Goal: Transaction & Acquisition: Purchase product/service

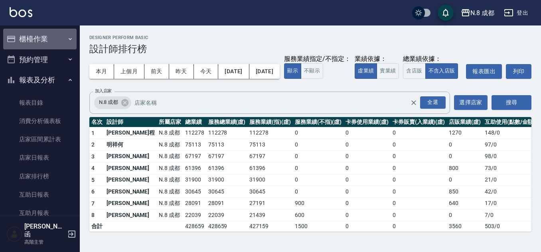
click at [44, 31] on button "櫃檯作業" at bounding box center [39, 39] width 73 height 21
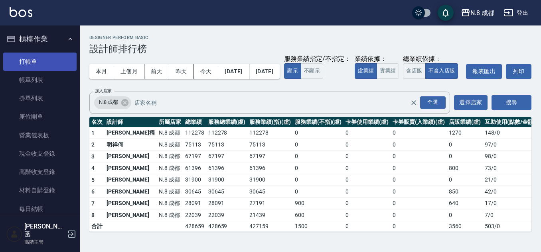
click at [44, 59] on link "打帳單" at bounding box center [39, 62] width 73 height 18
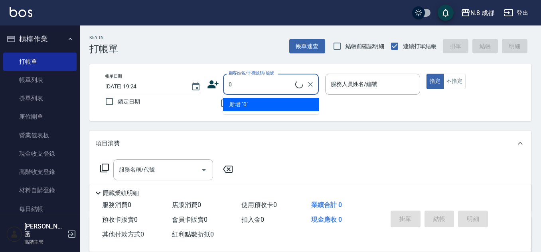
type input "0"
click at [186, 105] on label "鎖定日期" at bounding box center [147, 101] width 93 height 17
click at [118, 105] on input "鎖定日期" at bounding box center [109, 101] width 17 height 17
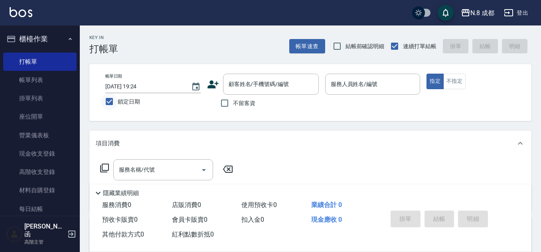
click at [103, 102] on input "鎖定日期" at bounding box center [109, 101] width 17 height 17
checkbox input "false"
click at [227, 103] on input "不留客資" at bounding box center [224, 103] width 17 height 17
checkbox input "true"
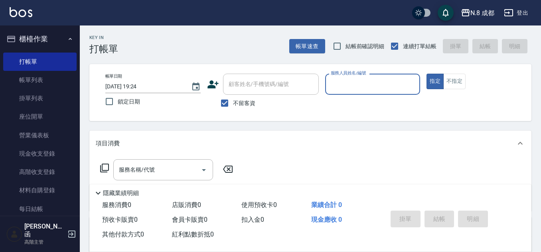
click at [356, 80] on input "服務人員姓名/編號" at bounding box center [373, 84] width 88 height 14
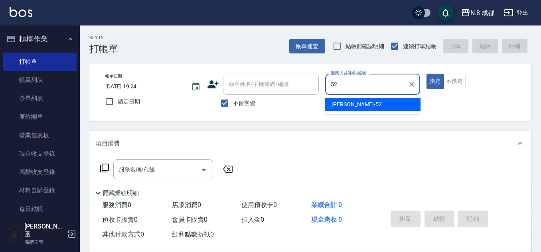
click at [360, 111] on ul "[PERSON_NAME]-52" at bounding box center [372, 105] width 95 height 20
click at [343, 103] on span "[PERSON_NAME]-52" at bounding box center [356, 104] width 50 height 8
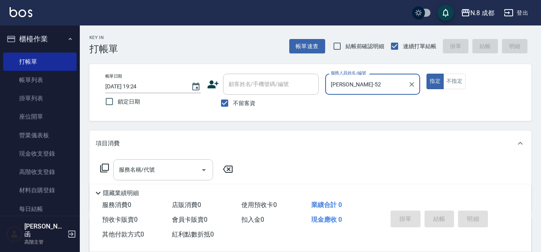
type input "[PERSON_NAME]-52"
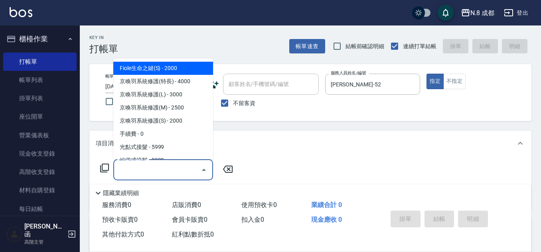
click at [166, 170] on input "服務名稱/代號" at bounding box center [157, 170] width 81 height 14
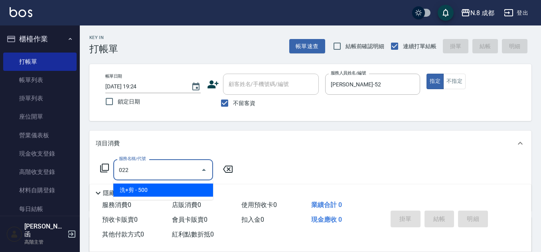
click at [160, 190] on span "洗+剪 - 500" at bounding box center [163, 190] width 100 height 13
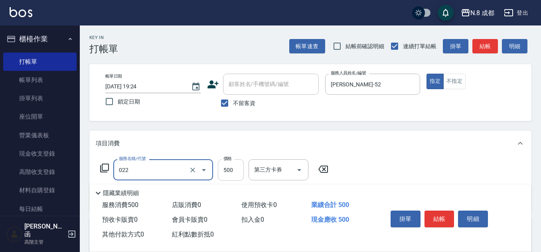
type input "洗+剪(022)"
click at [236, 171] on input "500" at bounding box center [231, 170] width 26 height 22
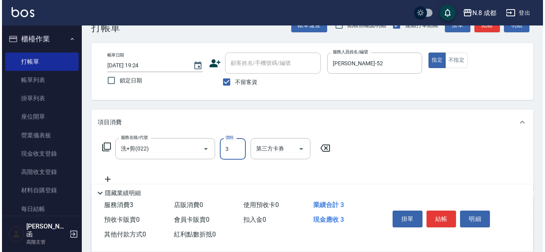
scroll to position [40, 0]
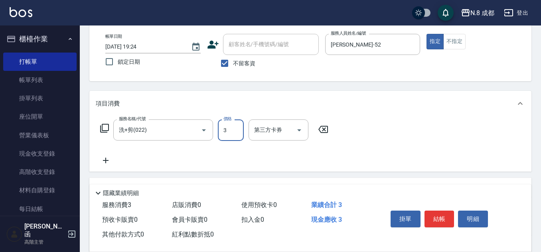
type input "3"
click at [112, 160] on icon at bounding box center [106, 161] width 20 height 10
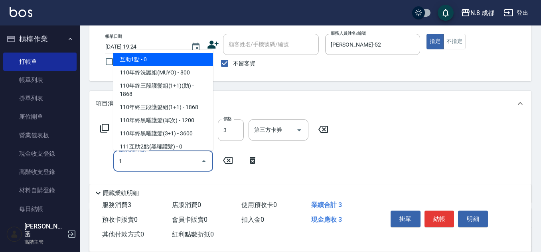
type input "10"
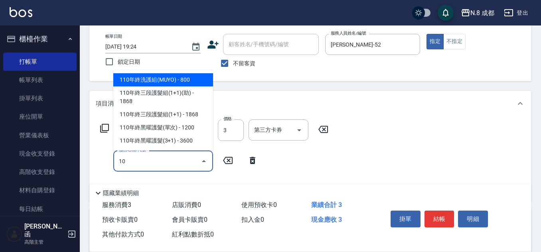
drag, startPoint x: 147, startPoint y: 164, endPoint x: 94, endPoint y: 163, distance: 52.6
click at [87, 164] on div "Key In 打帳單 帳單速查 結帳前確認明細 連續打單結帳 掛單 結帳 明細 帳單日期 [DATE] 19:24 鎖定日期 顧客姓名/手機號碼/編號 顧客姓…" at bounding box center [310, 174] width 461 height 376
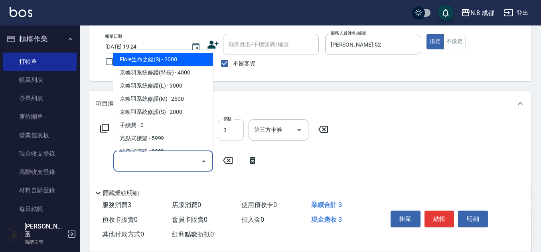
click at [237, 134] on input "3" at bounding box center [231, 131] width 26 height 22
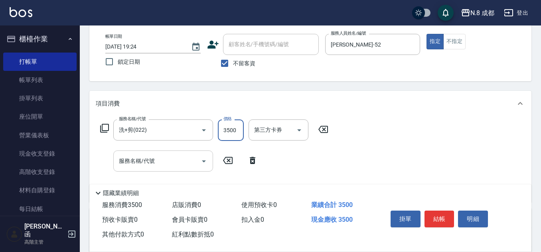
type input "3500"
click at [152, 162] on input "服務名稱/代號" at bounding box center [157, 161] width 81 height 14
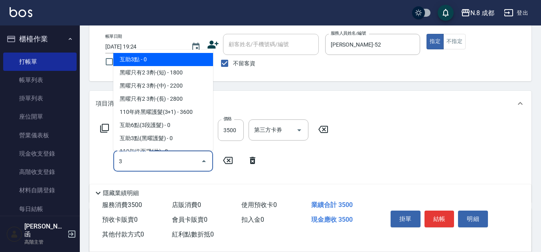
click at [158, 60] on span "互助3點 - 0" at bounding box center [163, 59] width 100 height 13
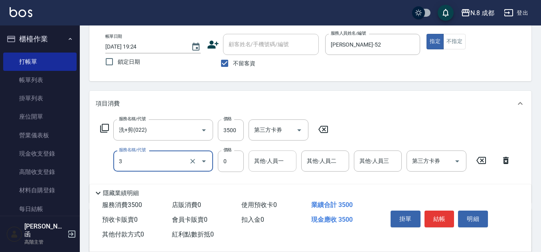
type input "互助3點(3)"
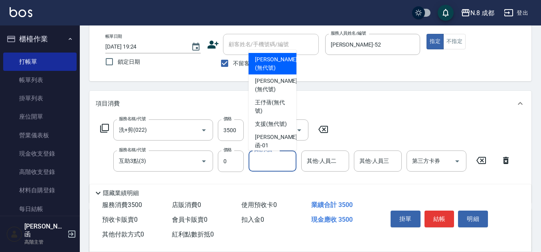
click at [278, 165] on input "其他-人員一" at bounding box center [272, 161] width 41 height 14
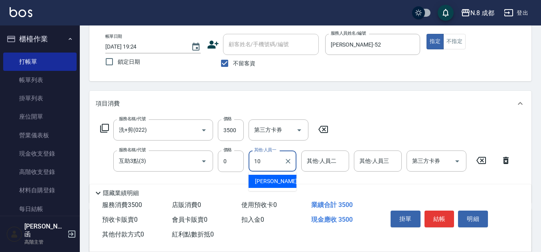
click at [275, 181] on span "[PERSON_NAME]-10" at bounding box center [280, 181] width 50 height 8
type input "[PERSON_NAME]-10"
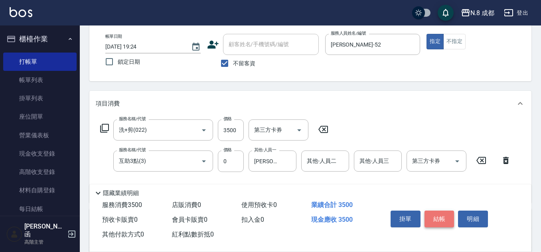
click at [438, 215] on button "結帳" at bounding box center [439, 219] width 30 height 17
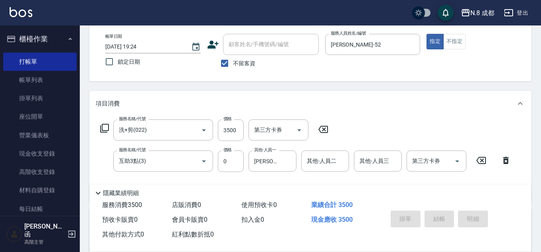
type input "[DATE] 19:25"
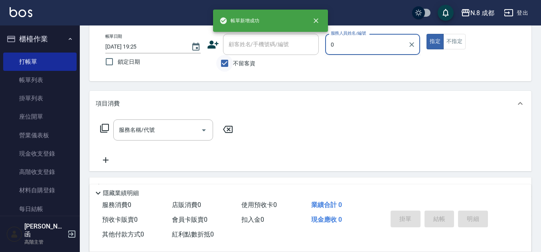
type input "0"
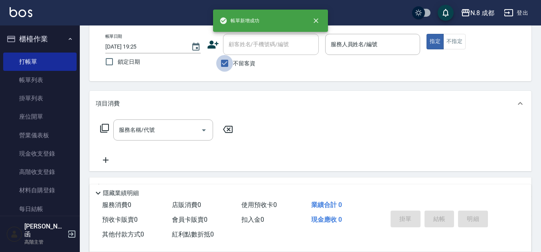
drag, startPoint x: 232, startPoint y: 65, endPoint x: 254, endPoint y: 44, distance: 30.5
click at [232, 64] on input "不留客資" at bounding box center [224, 63] width 17 height 17
checkbox input "false"
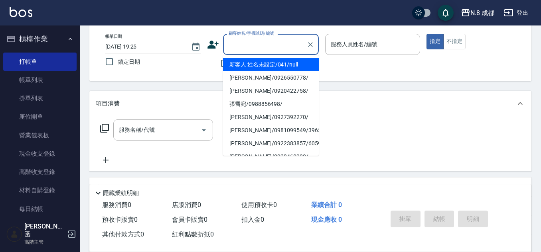
click at [254, 44] on input "顧客姓名/手機號碼/編號" at bounding box center [264, 44] width 77 height 14
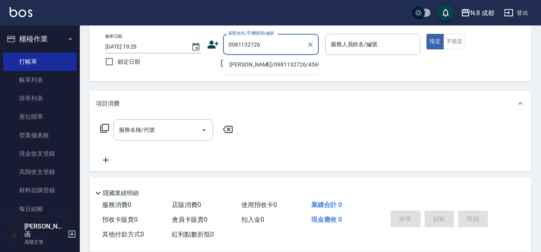
click at [257, 65] on li "[PERSON_NAME]/0981132726/456911" at bounding box center [271, 64] width 96 height 13
type input "[PERSON_NAME]/0981132726/456911"
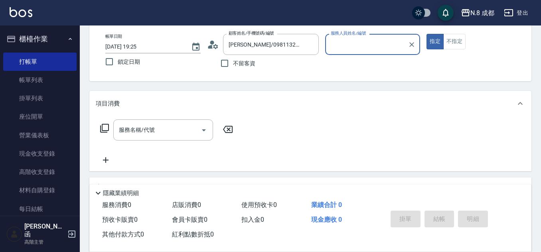
type input "[PERSON_NAME]程-13"
click at [155, 130] on input "服務名稱/代號" at bounding box center [157, 130] width 81 height 14
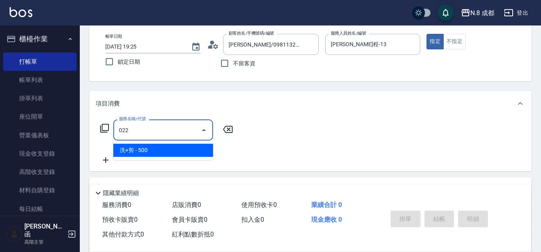
click at [152, 145] on span "洗+剪 - 500" at bounding box center [163, 150] width 100 height 13
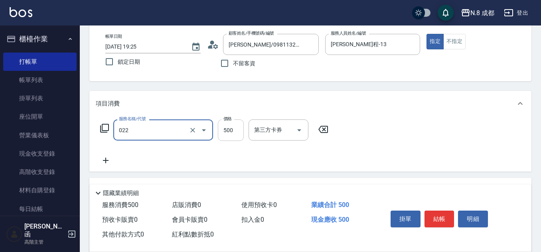
type input "洗+剪(022)"
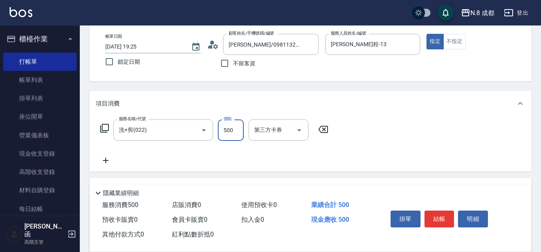
click at [237, 132] on input "500" at bounding box center [231, 131] width 26 height 22
type input "1300"
click at [109, 162] on icon at bounding box center [106, 161] width 20 height 10
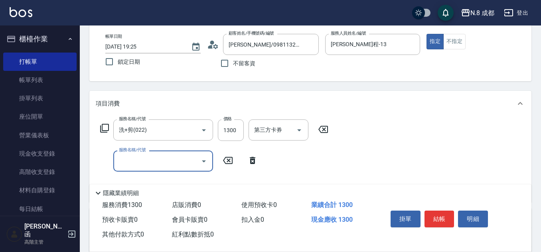
click at [140, 163] on input "服務名稱/代號" at bounding box center [157, 161] width 81 height 14
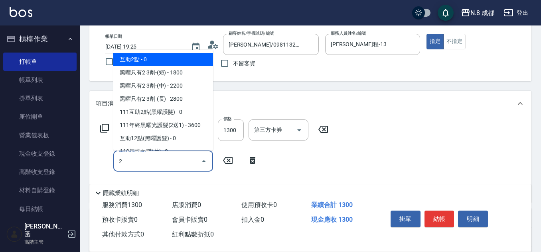
click at [164, 60] on span "互助2點 - 0" at bounding box center [163, 59] width 100 height 13
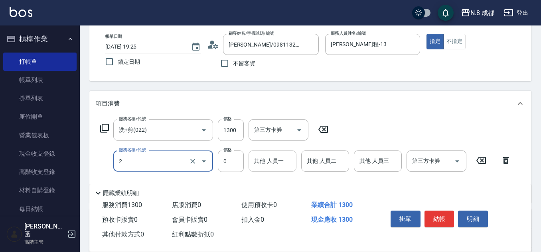
type input "互助2點(2)"
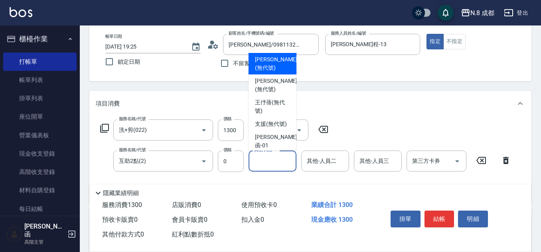
click at [267, 161] on input "其他-人員一" at bounding box center [272, 161] width 41 height 14
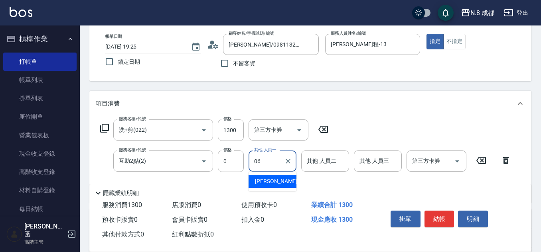
click at [270, 182] on span "[PERSON_NAME] -06" at bounding box center [280, 181] width 50 height 8
type input "[PERSON_NAME]-06"
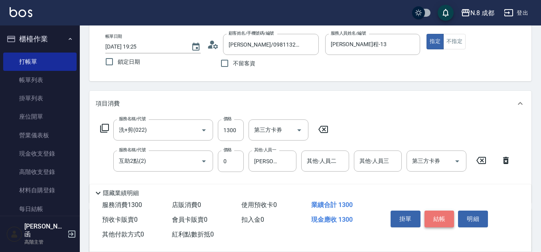
click at [438, 219] on button "結帳" at bounding box center [439, 219] width 30 height 17
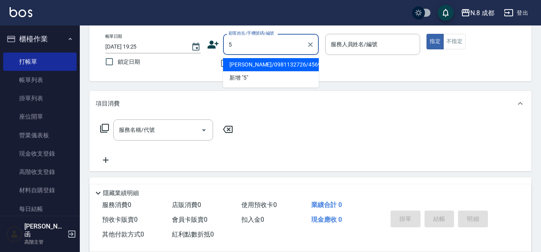
type input "5"
click at [198, 62] on div "帳單日期 [DATE] 19:25 鎖定日期" at bounding box center [152, 52] width 95 height 36
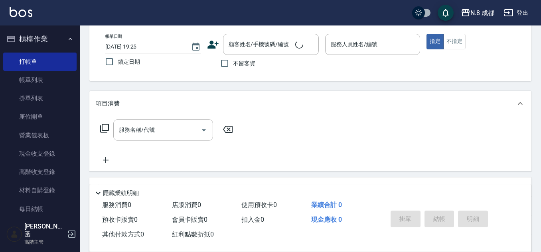
click at [225, 66] on input "不留客資" at bounding box center [224, 63] width 17 height 17
checkbox input "true"
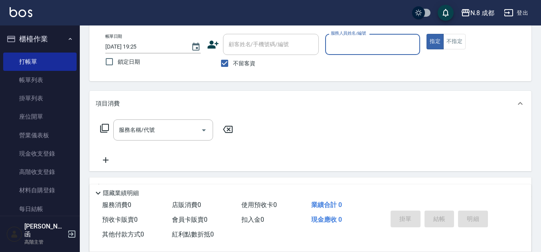
click at [355, 51] on input "服務人員姓名/編號" at bounding box center [373, 44] width 88 height 14
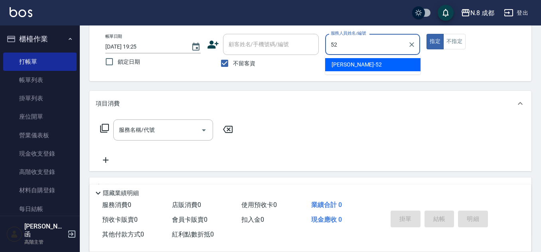
click at [346, 63] on span "[PERSON_NAME]-52" at bounding box center [356, 65] width 50 height 8
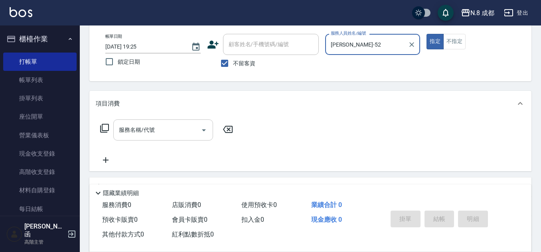
click at [164, 120] on div "服務名稱/代號" at bounding box center [163, 130] width 100 height 21
type input "[PERSON_NAME]-52"
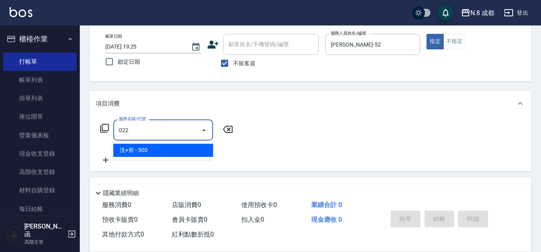
click at [144, 148] on span "洗+剪 - 500" at bounding box center [163, 150] width 100 height 13
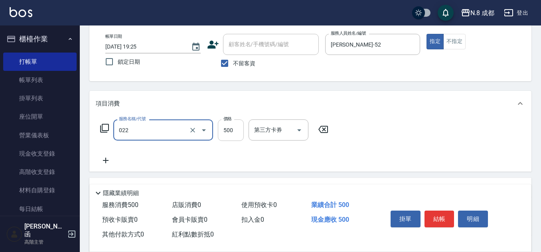
type input "洗+剪(022)"
click at [234, 132] on input "500" at bounding box center [231, 131] width 26 height 22
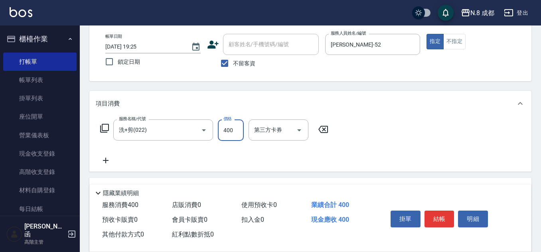
type input "400"
click at [105, 161] on icon at bounding box center [106, 161] width 6 height 6
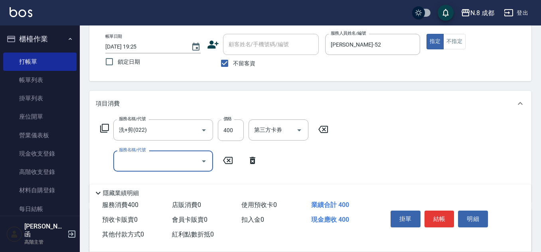
click at [142, 161] on input "服務名稱/代號" at bounding box center [157, 161] width 81 height 14
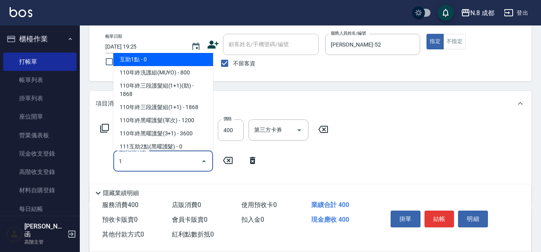
drag, startPoint x: 159, startPoint y: 59, endPoint x: 170, endPoint y: 59, distance: 10.8
click at [159, 58] on span "互助1點 - 0" at bounding box center [163, 59] width 100 height 13
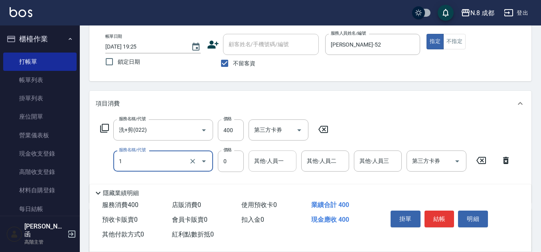
type input "互助1點(1)"
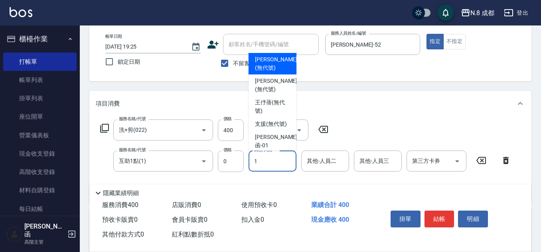
click at [275, 161] on input "1" at bounding box center [272, 161] width 41 height 14
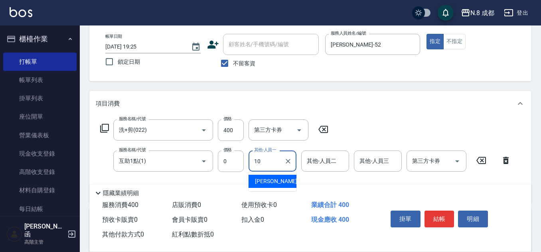
click at [274, 183] on span "[PERSON_NAME]-10" at bounding box center [280, 181] width 50 height 8
type input "[PERSON_NAME]-10"
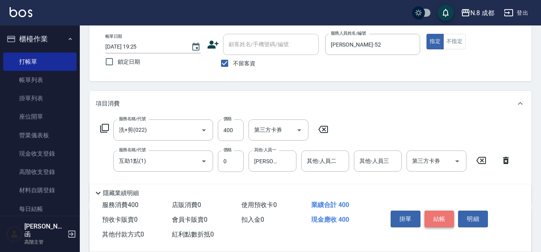
click at [439, 214] on button "結帳" at bounding box center [439, 219] width 30 height 17
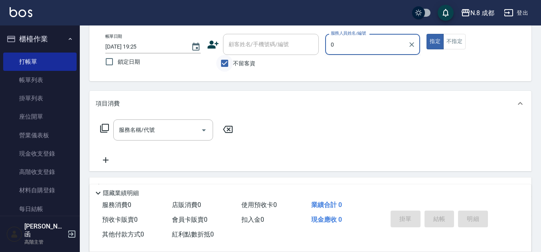
type input "0"
drag, startPoint x: 225, startPoint y: 65, endPoint x: 240, endPoint y: 40, distance: 29.1
click at [227, 61] on input "不留客資" at bounding box center [224, 63] width 17 height 17
checkbox input "false"
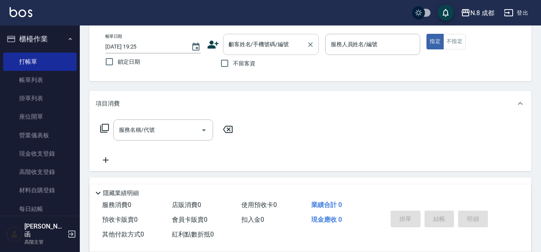
click at [240, 40] on input "0" at bounding box center [264, 44] width 77 height 14
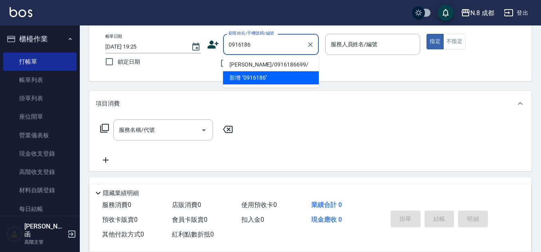
click at [268, 45] on input "0916186" at bounding box center [264, 44] width 77 height 14
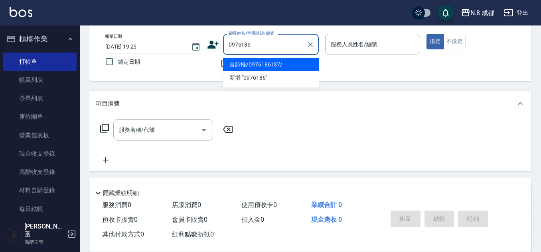
click at [288, 62] on li "曾詩惟/0976186137/" at bounding box center [271, 64] width 96 height 13
type input "曾詩惟/0976186137/"
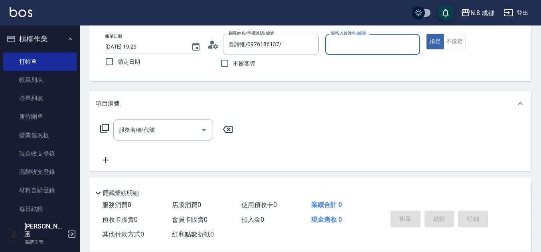
type input "[PERSON_NAME]-09"
click at [138, 134] on input "服務名稱/代號" at bounding box center [157, 130] width 81 height 14
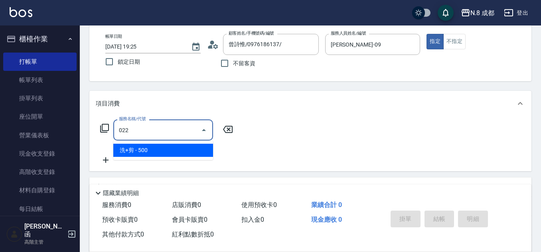
click at [150, 151] on span "洗+剪 - 500" at bounding box center [163, 150] width 100 height 13
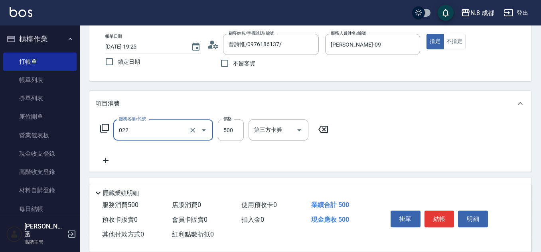
type input "洗+剪(022)"
click at [108, 161] on icon at bounding box center [106, 161] width 20 height 10
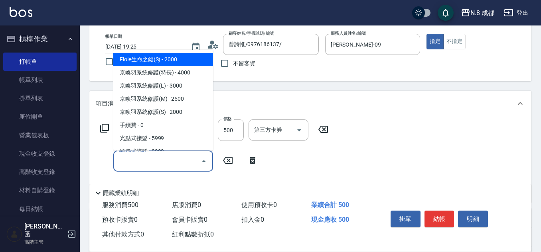
click at [134, 161] on input "服務名稱/代號" at bounding box center [157, 161] width 81 height 14
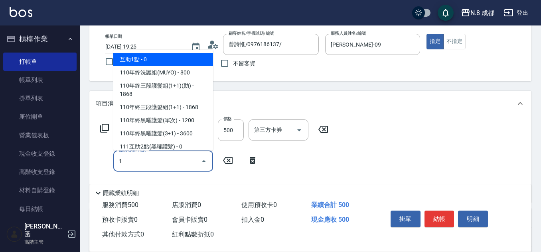
drag, startPoint x: 144, startPoint y: 57, endPoint x: 216, endPoint y: 83, distance: 76.3
click at [145, 57] on span "互助1點 - 0" at bounding box center [163, 59] width 100 height 13
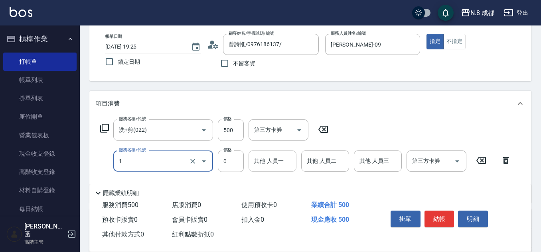
type input "互助1點(1)"
click at [275, 167] on input "其他-人員一" at bounding box center [272, 161] width 41 height 14
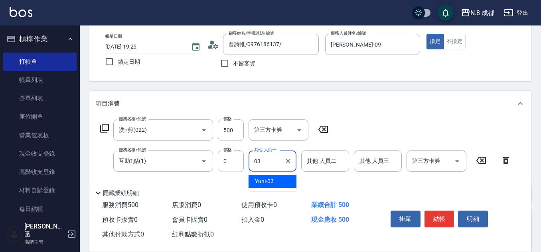
click at [276, 181] on div "Yuni -03" at bounding box center [272, 181] width 48 height 13
type input "Yuni-03"
click at [441, 218] on button "結帳" at bounding box center [439, 219] width 30 height 17
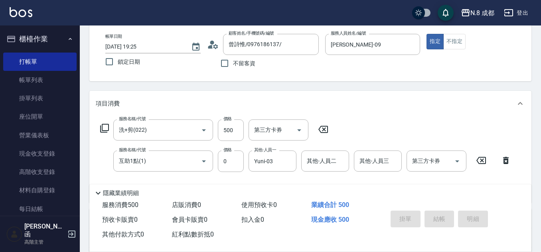
type input "[DATE] 19:26"
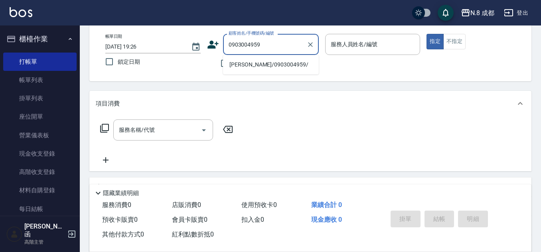
click at [275, 64] on li "[PERSON_NAME]/0903004959/" at bounding box center [271, 64] width 96 height 13
type input "[PERSON_NAME]/0903004959/"
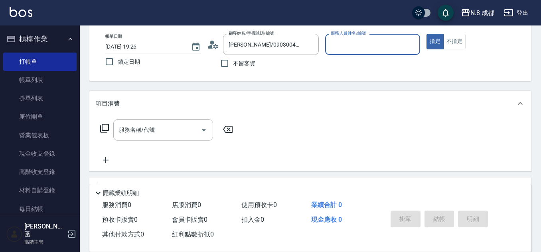
type input "[PERSON_NAME]-11"
click at [157, 136] on input "服務名稱/代號" at bounding box center [157, 130] width 81 height 14
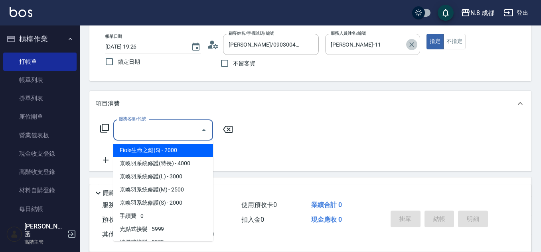
click at [412, 43] on icon "Clear" at bounding box center [411, 44] width 5 height 5
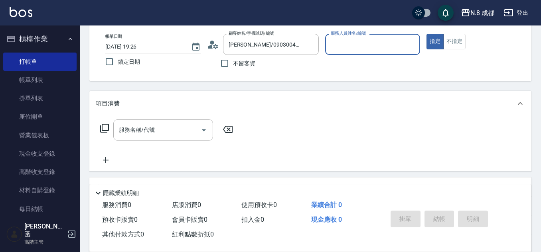
click at [362, 43] on input "服務人員姓名/編號" at bounding box center [373, 44] width 88 height 14
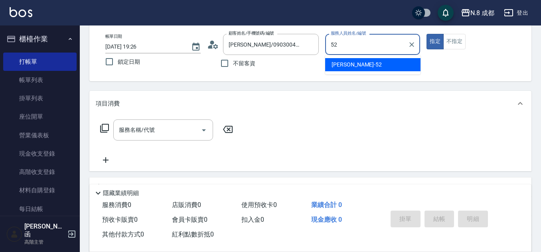
click at [343, 69] on div "[PERSON_NAME]-52" at bounding box center [372, 64] width 95 height 13
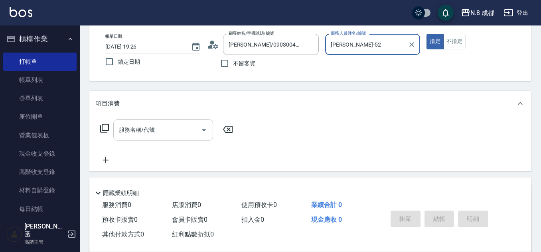
type input "[PERSON_NAME]-52"
click at [155, 128] on input "服務名稱/代號" at bounding box center [157, 130] width 81 height 14
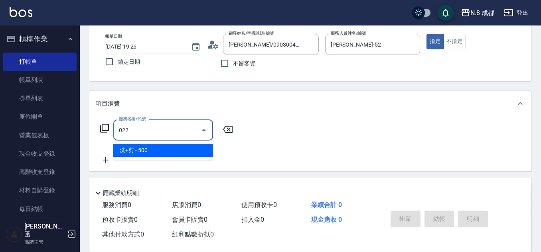
drag, startPoint x: 144, startPoint y: 150, endPoint x: 162, endPoint y: 144, distance: 18.8
click at [145, 150] on span "洗+剪 - 500" at bounding box center [163, 150] width 100 height 13
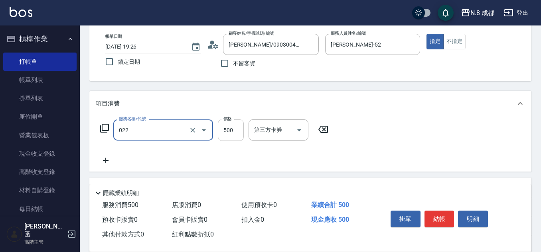
type input "洗+剪(022)"
click at [228, 133] on input "500" at bounding box center [231, 131] width 26 height 22
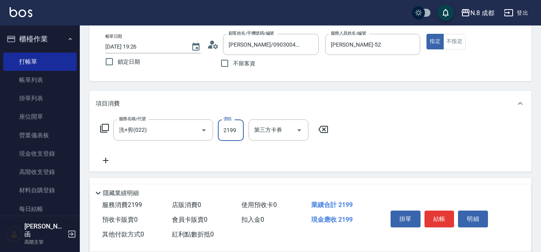
type input "2199"
click at [106, 158] on icon at bounding box center [106, 161] width 6 height 6
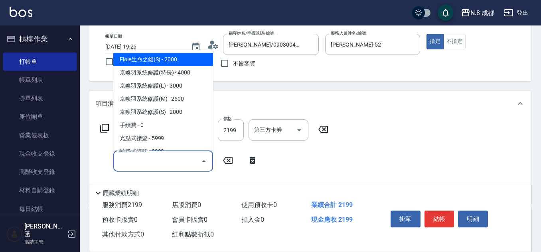
click at [145, 160] on input "服務名稱/代號" at bounding box center [157, 161] width 81 height 14
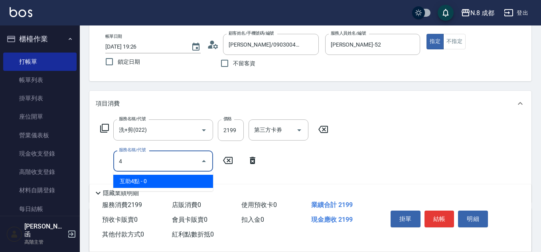
click at [143, 181] on span "互助4點 - 0" at bounding box center [163, 181] width 100 height 13
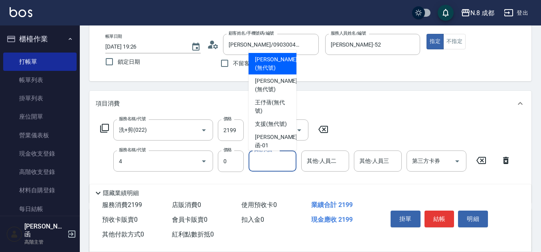
type input "互助4點(4)"
click at [274, 164] on input "其他-人員一" at bounding box center [272, 161] width 41 height 14
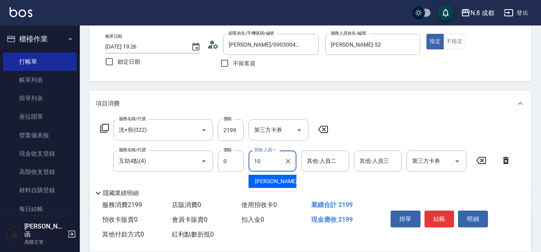
click at [273, 178] on span "[PERSON_NAME]-10" at bounding box center [280, 181] width 50 height 8
type input "[PERSON_NAME]-10"
click at [442, 215] on button "結帳" at bounding box center [439, 219] width 30 height 17
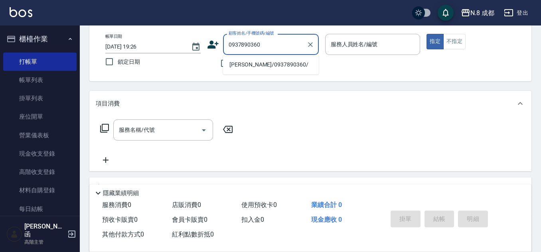
click at [260, 67] on li "[PERSON_NAME]/0937890360/" at bounding box center [271, 64] width 96 height 13
type input "[PERSON_NAME]/0937890360/"
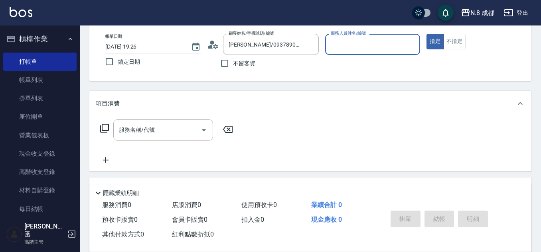
type input "[PERSON_NAME]-11"
click at [171, 134] on input "服務名稱/代號" at bounding box center [157, 130] width 81 height 14
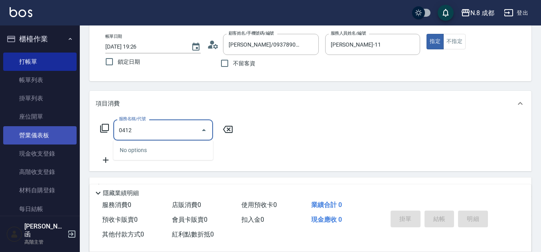
drag, startPoint x: 134, startPoint y: 132, endPoint x: 41, endPoint y: 133, distance: 93.7
click at [41, 133] on div "N.8 成都 登出 櫃檯作業 打帳單 帳單列表 掛單列表 座位開單 營業儀表板 現金收支登錄 高階收支登錄 材料自購登錄 每日結帳 排班表 現場電腦打卡 掃碼…" at bounding box center [270, 155] width 541 height 390
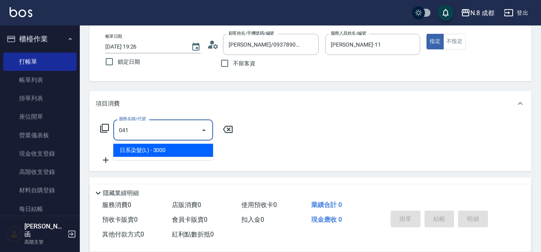
drag, startPoint x: 148, startPoint y: 149, endPoint x: 201, endPoint y: 143, distance: 53.3
click at [148, 149] on span "日系染髮(L) - 3000" at bounding box center [163, 150] width 100 height 13
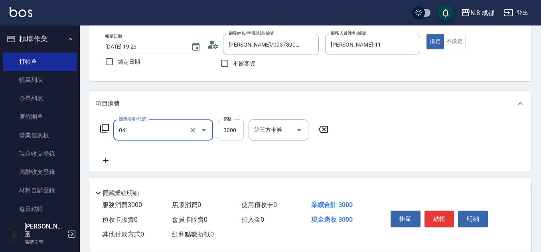
type input "日系染髮(L)(041)"
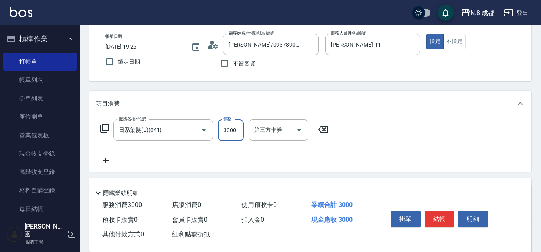
click at [229, 131] on input "3000" at bounding box center [231, 131] width 26 height 22
type input "3400"
click at [103, 162] on icon at bounding box center [106, 161] width 20 height 10
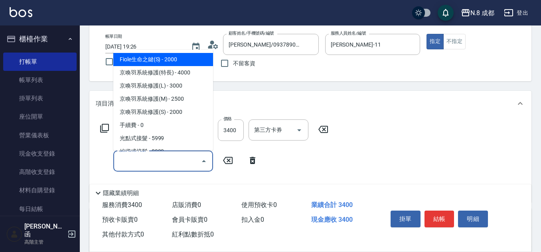
click at [136, 163] on input "服務名稱/代號" at bounding box center [157, 161] width 81 height 14
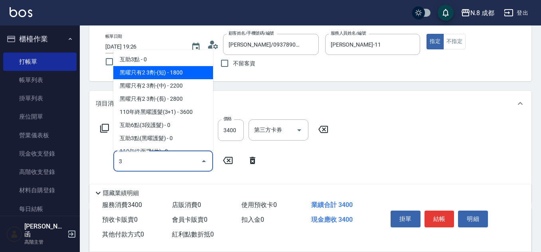
click at [163, 53] on span "互助3點 - 0" at bounding box center [163, 59] width 100 height 13
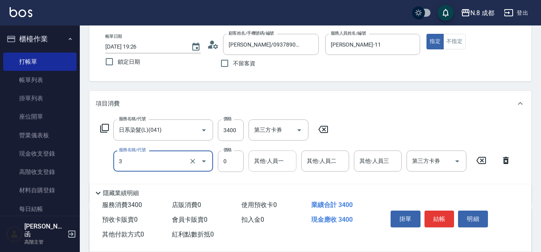
type input "互助3點(3)"
click at [268, 163] on input "其他-人員一" at bounding box center [272, 161] width 41 height 14
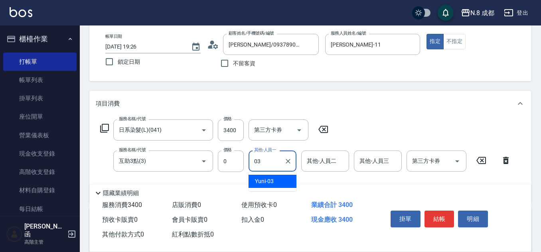
click at [273, 182] on span "Yuni -03" at bounding box center [264, 181] width 19 height 8
type input "Yuni-03"
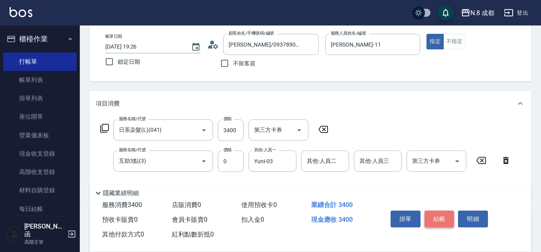
click at [442, 213] on button "結帳" at bounding box center [439, 219] width 30 height 17
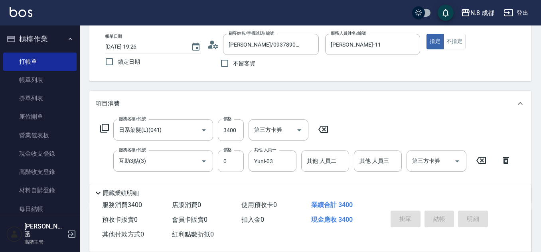
type input "[DATE] 19:27"
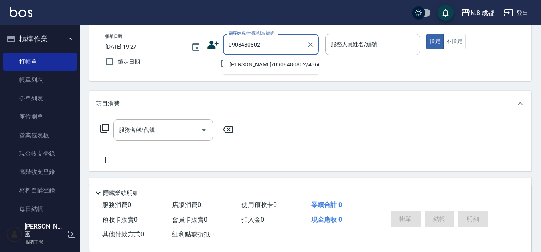
click at [267, 62] on li "[PERSON_NAME]/0908480802/436621" at bounding box center [271, 64] width 96 height 13
type input "[PERSON_NAME]/0908480802/436621"
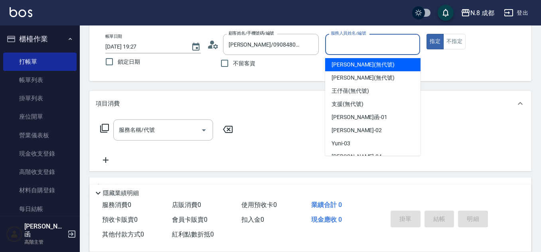
click at [362, 46] on input "服務人員姓名/編號" at bounding box center [373, 44] width 88 height 14
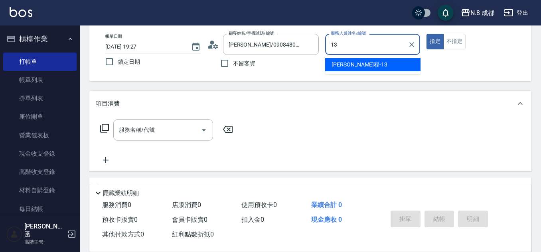
click at [345, 67] on span "[PERSON_NAME]程 -13" at bounding box center [359, 65] width 56 height 8
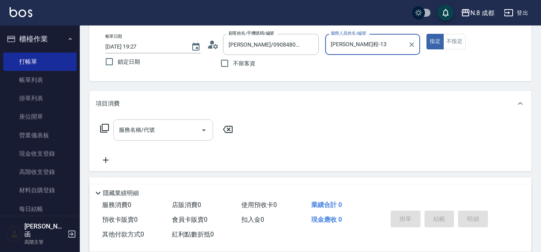
type input "[PERSON_NAME]程-13"
click at [143, 132] on input "服務名稱/代號" at bounding box center [157, 130] width 81 height 14
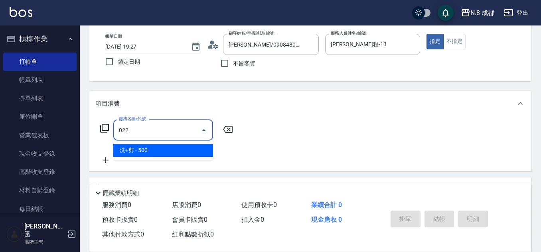
drag, startPoint x: 143, startPoint y: 145, endPoint x: 216, endPoint y: 138, distance: 73.4
click at [146, 151] on span "洗+剪 - 500" at bounding box center [163, 150] width 100 height 13
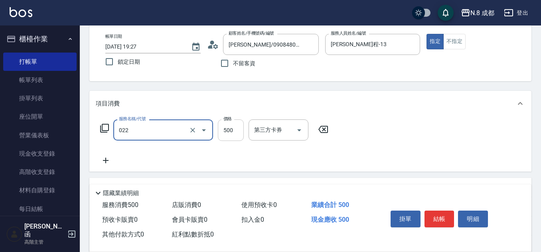
type input "洗+剪(022)"
click at [235, 122] on input "500" at bounding box center [231, 131] width 26 height 22
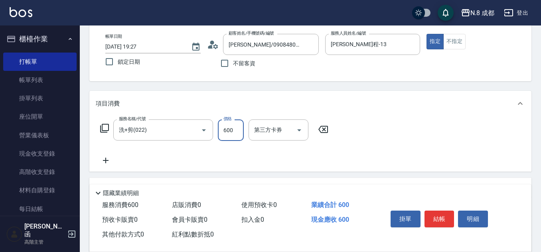
type input "600"
click at [107, 157] on icon at bounding box center [106, 161] width 20 height 10
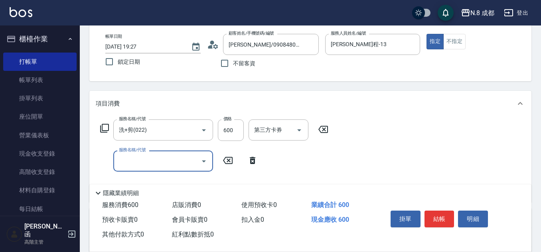
drag, startPoint x: 107, startPoint y: 157, endPoint x: 146, endPoint y: 157, distance: 39.1
click at [148, 163] on input "服務名稱/代號" at bounding box center [157, 161] width 81 height 14
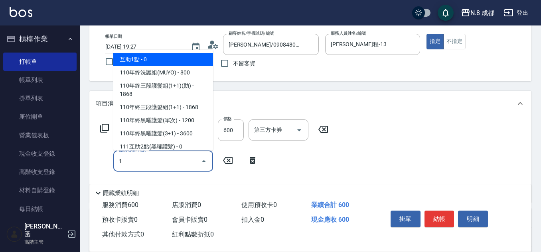
click at [146, 61] on span "互助1點 - 0" at bounding box center [163, 59] width 100 height 13
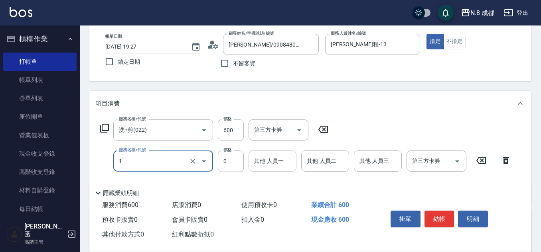
type input "互助1點(1)"
click at [263, 164] on input "其他-人員一" at bounding box center [272, 161] width 41 height 14
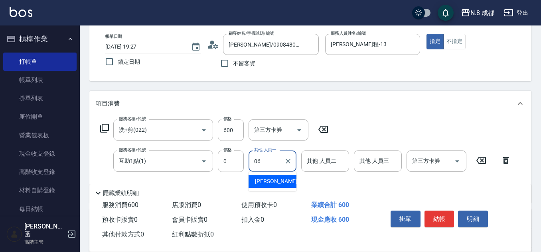
click at [268, 182] on span "[PERSON_NAME] -06" at bounding box center [280, 181] width 50 height 8
type input "[PERSON_NAME]-06"
click at [439, 216] on button "結帳" at bounding box center [439, 219] width 30 height 17
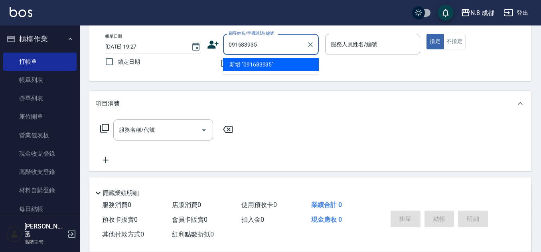
type input "0916839353"
drag, startPoint x: 214, startPoint y: 39, endPoint x: 191, endPoint y: 41, distance: 23.6
click at [192, 39] on div "帳單日期 [DATE] 19:27 鎖定日期 顧客姓名/手機號碼/編號 0916839353 顧客姓名/手機號碼/編號 不留客資 服務人員姓名/編號 服務人員…" at bounding box center [310, 53] width 423 height 38
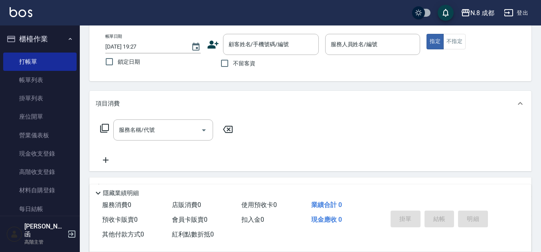
click at [213, 48] on icon at bounding box center [212, 45] width 11 height 8
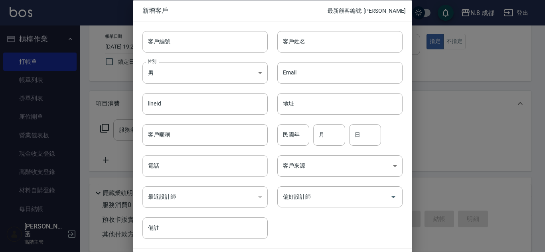
click at [176, 172] on input "電話" at bounding box center [204, 166] width 125 height 22
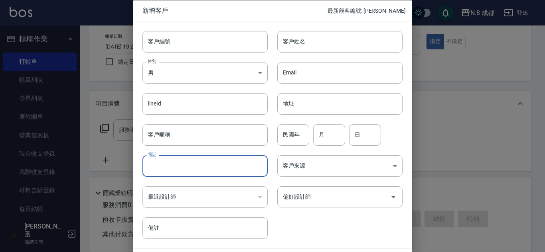
paste input "0916839353"
type input "0916839353"
drag, startPoint x: 349, startPoint y: 44, endPoint x: 349, endPoint y: 48, distance: 4.4
click at [349, 44] on input "客戶姓名" at bounding box center [339, 42] width 125 height 22
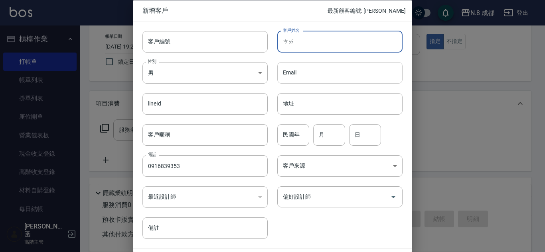
type input "采"
type input "[PERSON_NAME]"
click at [297, 138] on input "民國年" at bounding box center [293, 135] width 32 height 22
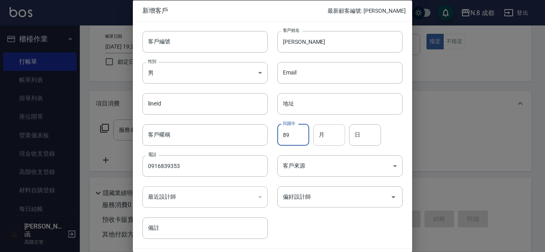
type input "89"
click at [327, 141] on input "月" at bounding box center [329, 135] width 32 height 22
type input "10"
click at [364, 143] on input "日" at bounding box center [365, 135] width 32 height 22
type input "07"
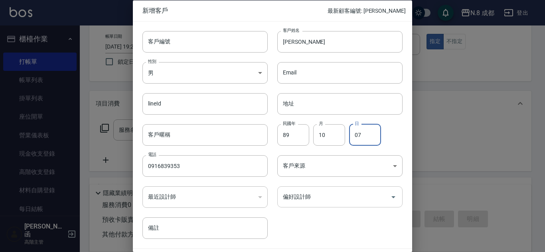
click at [337, 196] on input "偏好設計師" at bounding box center [334, 197] width 106 height 14
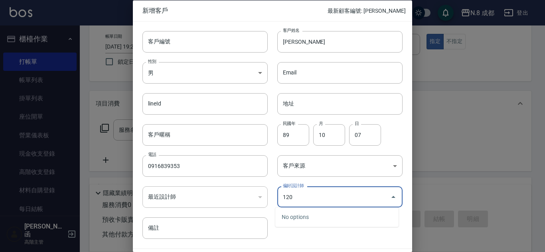
click at [309, 215] on div "No options" at bounding box center [336, 218] width 123 height 20
drag, startPoint x: 311, startPoint y: 201, endPoint x: 270, endPoint y: 192, distance: 41.5
click at [270, 193] on div "偏好設計師 120 偏好設計師" at bounding box center [335, 192] width 135 height 31
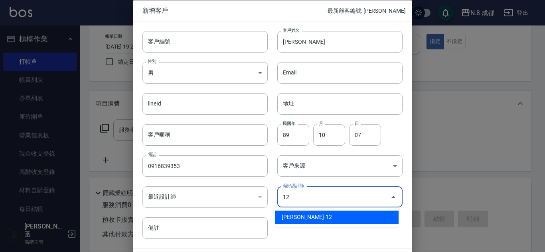
click at [337, 220] on li "[PERSON_NAME]-12" at bounding box center [336, 217] width 123 height 13
type input "[PERSON_NAME]"
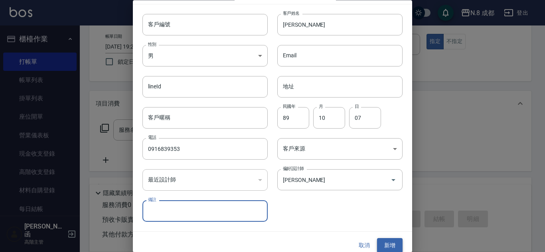
scroll to position [24, 0]
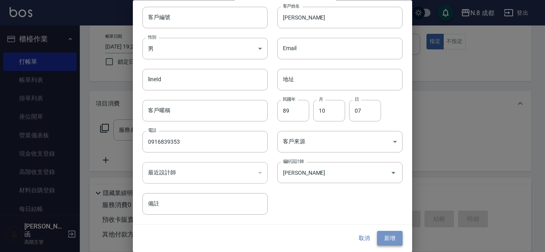
click at [380, 242] on button "新增" at bounding box center [390, 239] width 26 height 15
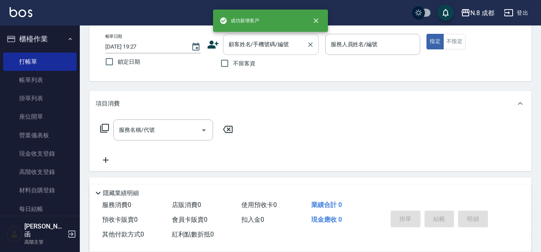
click at [269, 52] on div "顧客姓名/手機號碼/編號" at bounding box center [271, 44] width 96 height 21
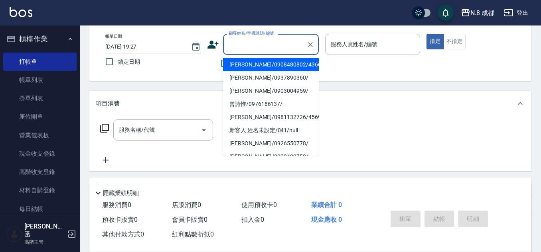
paste input "0916839353"
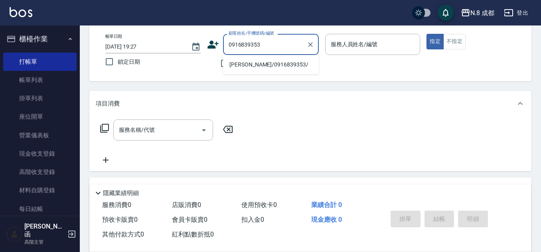
click at [262, 63] on li "[PERSON_NAME]/0916839353/" at bounding box center [271, 64] width 96 height 13
type input "[PERSON_NAME]/0916839353/"
type input "[PERSON_NAME]-12"
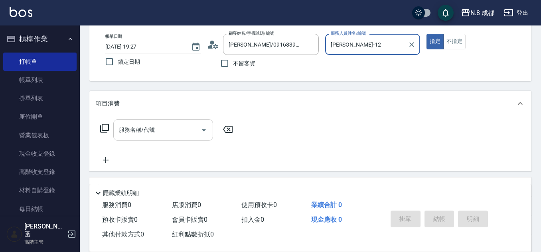
drag, startPoint x: 158, startPoint y: 134, endPoint x: 156, endPoint y: 126, distance: 7.4
click at [158, 132] on input "服務名稱/代號" at bounding box center [157, 130] width 81 height 14
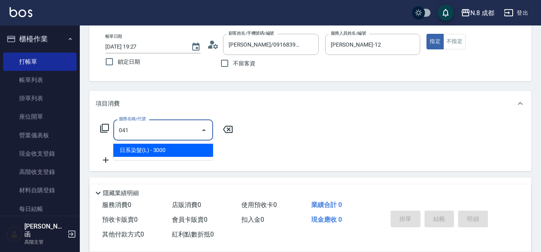
click at [155, 154] on span "日系染髮(L) - 3000" at bounding box center [163, 150] width 100 height 13
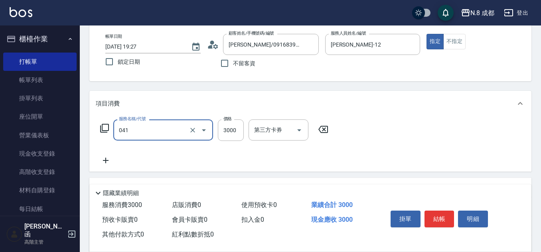
type input "日系染髮(L)(041)"
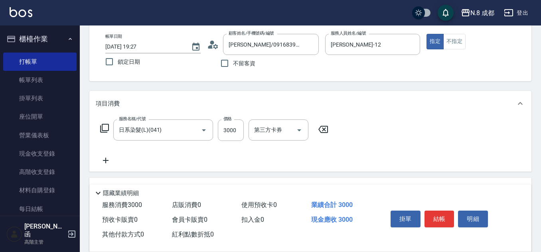
click at [109, 164] on icon at bounding box center [106, 161] width 20 height 10
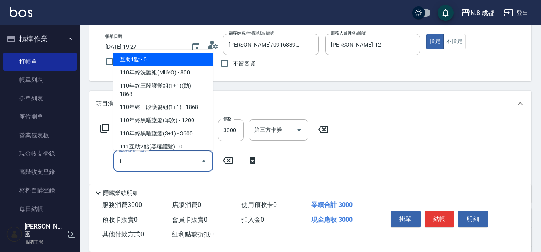
drag, startPoint x: 158, startPoint y: 63, endPoint x: 159, endPoint y: 69, distance: 5.7
click at [159, 63] on span "互助1點 - 0" at bounding box center [163, 59] width 100 height 13
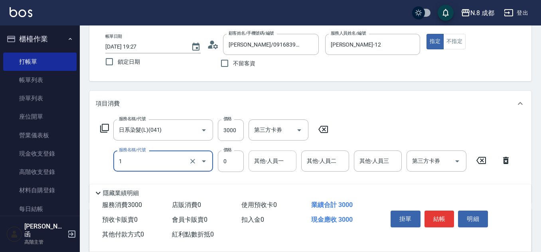
type input "互助1點(1)"
click at [275, 158] on input "其他-人員一" at bounding box center [272, 161] width 41 height 14
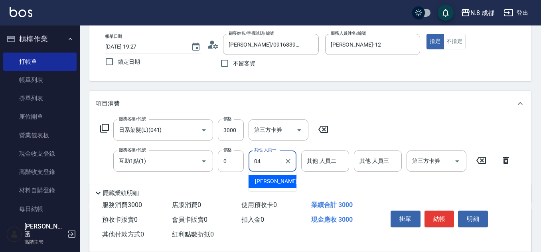
click at [271, 180] on span "[PERSON_NAME] -04" at bounding box center [280, 181] width 50 height 8
type input "[PERSON_NAME]-04"
click at [439, 213] on button "結帳" at bounding box center [439, 219] width 30 height 17
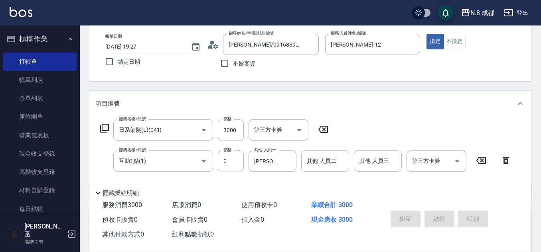
type input "[DATE] 19:28"
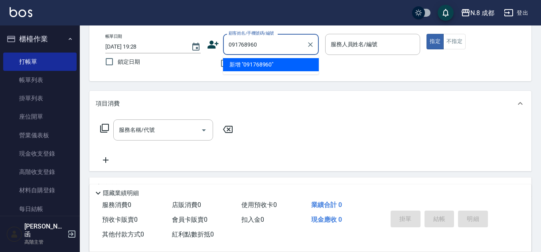
type input "0917689607"
drag, startPoint x: 284, startPoint y: 45, endPoint x: 162, endPoint y: 49, distance: 121.7
click at [164, 45] on div "帳單日期 [DATE] 19:28 鎖定日期 顧客姓名/手機號碼/編號 0917689607 顧客姓名/手機號碼/編號 不留客資 服務人員姓名/編號 服務人員…" at bounding box center [310, 53] width 423 height 38
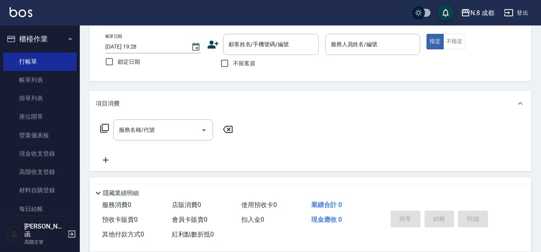
click at [213, 44] on icon at bounding box center [213, 45] width 12 height 12
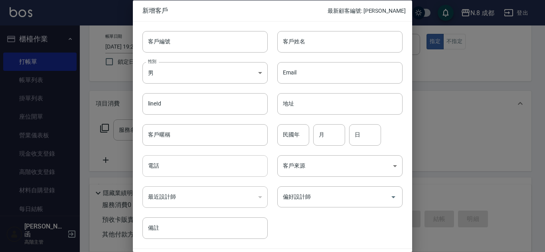
drag, startPoint x: 172, startPoint y: 177, endPoint x: 174, endPoint y: 172, distance: 4.7
click at [172, 175] on input "電話" at bounding box center [204, 166] width 125 height 22
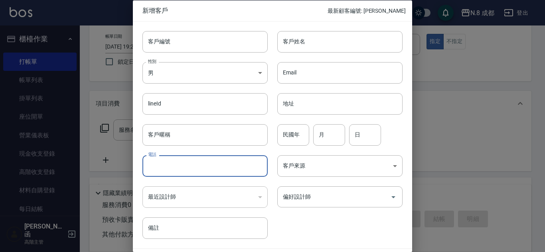
paste input "0917689607"
type input "0917689607"
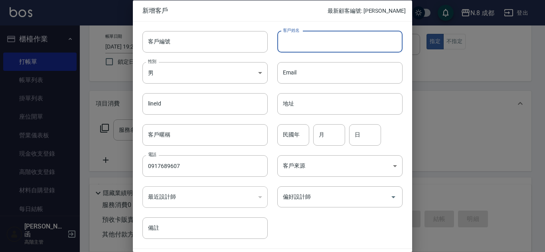
click at [313, 43] on input "客戶姓名" at bounding box center [339, 42] width 125 height 22
type input "[PERSON_NAME]?"
click at [297, 131] on input "民國年" at bounding box center [293, 135] width 32 height 22
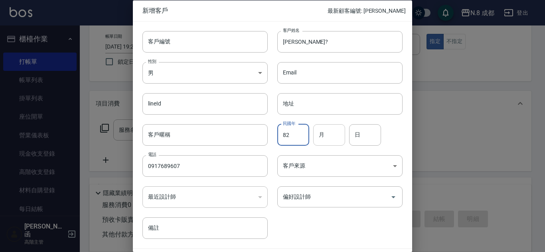
type input "82"
click at [326, 143] on input "月" at bounding box center [329, 135] width 32 height 22
type input "08"
click at [369, 138] on input "日" at bounding box center [365, 135] width 32 height 22
type input "12"
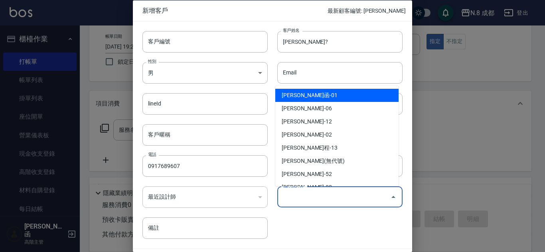
click at [334, 195] on input "偏好設計師" at bounding box center [334, 197] width 106 height 14
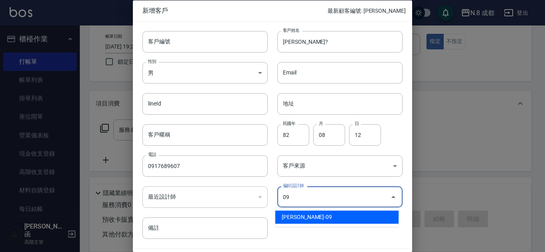
click at [323, 221] on li "[PERSON_NAME]-09" at bounding box center [336, 217] width 123 height 13
type input "[PERSON_NAME]"
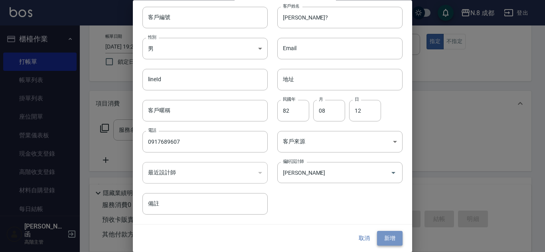
click at [384, 232] on button "新增" at bounding box center [390, 239] width 26 height 15
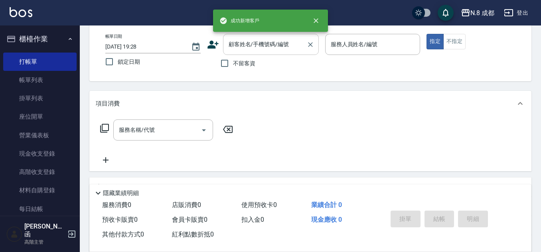
click at [253, 49] on input "顧客姓名/手機號碼/編號" at bounding box center [264, 44] width 77 height 14
paste input "0917689607"
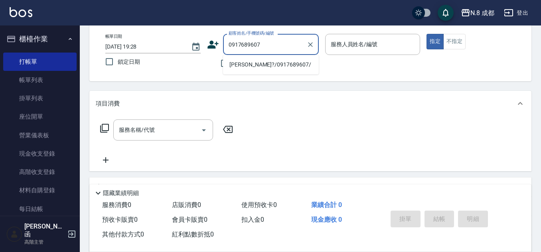
click at [264, 68] on li "[PERSON_NAME]?/0917689607/" at bounding box center [271, 64] width 96 height 13
type input "[PERSON_NAME]?/0917689607/"
type input "[PERSON_NAME]-09"
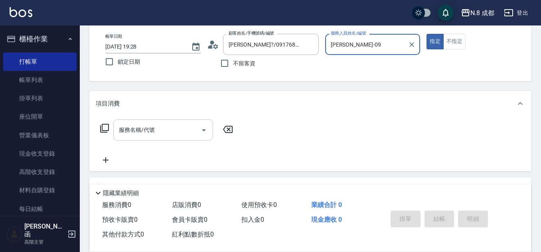
click at [156, 132] on input "服務名稱/代號" at bounding box center [157, 130] width 81 height 14
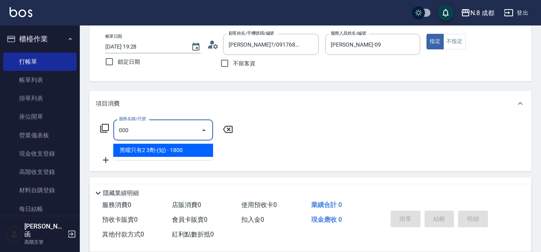
drag, startPoint x: 154, startPoint y: 151, endPoint x: 192, endPoint y: 138, distance: 40.0
click at [158, 150] on span "黑曜只有2 3劑-(短) - 1800" at bounding box center [163, 150] width 100 height 13
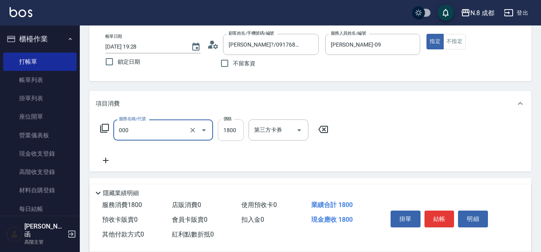
type input "黑曜只有2 3劑-(短)(000)"
click at [236, 126] on input "1800" at bounding box center [231, 131] width 26 height 22
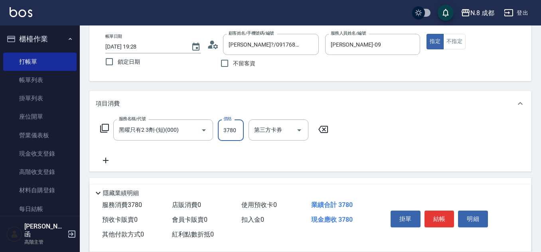
type input "3780"
click at [108, 162] on icon at bounding box center [106, 161] width 20 height 10
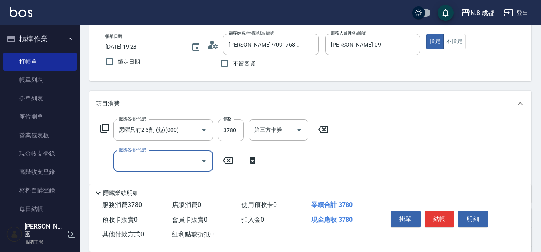
click at [152, 165] on input "服務名稱/代號" at bounding box center [157, 161] width 81 height 14
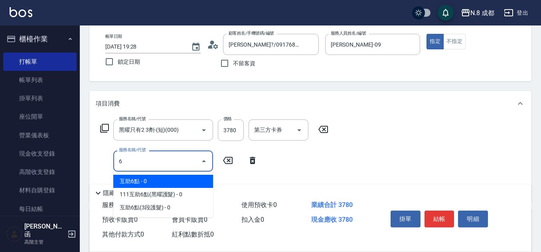
click at [146, 184] on span "互助6點 - 0" at bounding box center [163, 181] width 100 height 13
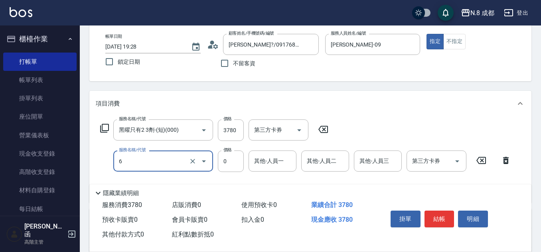
type input "互助6點(6)"
click at [269, 164] on input "其他-人員一" at bounding box center [272, 161] width 41 height 14
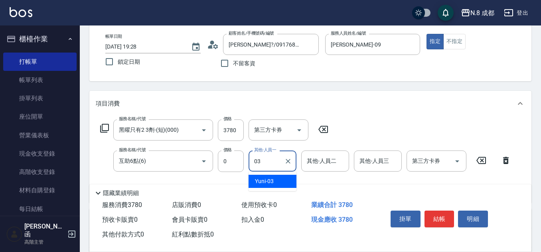
click at [273, 182] on span "Yuni -03" at bounding box center [264, 181] width 19 height 8
type input "Yuni-03"
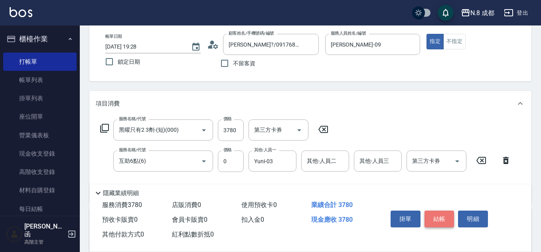
click at [443, 213] on button "結帳" at bounding box center [439, 219] width 30 height 17
type input "[DATE] 19:29"
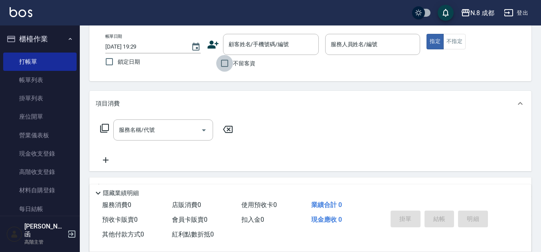
click at [227, 63] on input "不留客資" at bounding box center [224, 63] width 17 height 17
checkbox input "true"
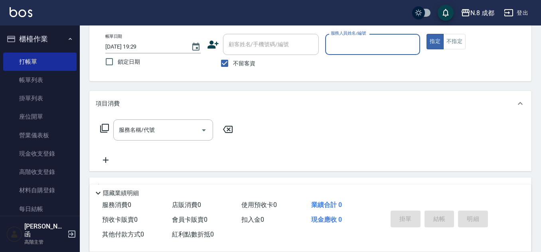
click at [359, 49] on input "服務人員姓名/編號" at bounding box center [373, 44] width 88 height 14
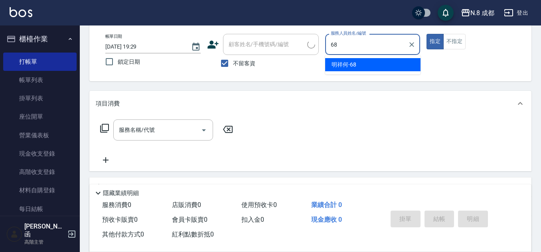
click at [344, 66] on span "明祥何 -68" at bounding box center [343, 65] width 25 height 8
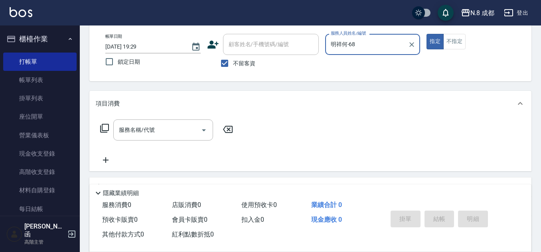
type input "明祥何-68"
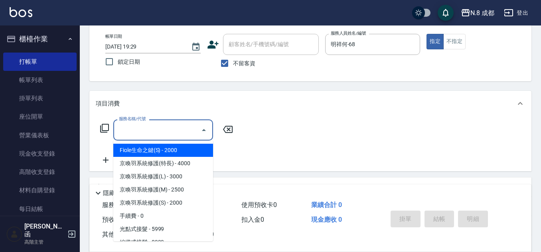
click at [154, 130] on input "服務名稱/代號" at bounding box center [157, 130] width 81 height 14
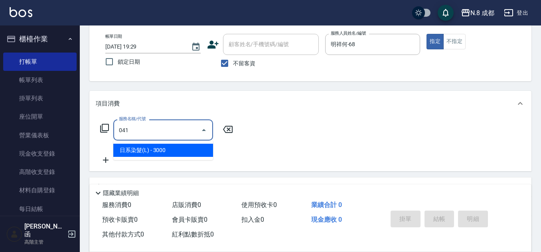
click at [157, 157] on span "日系染髮(L) - 3000" at bounding box center [163, 150] width 100 height 13
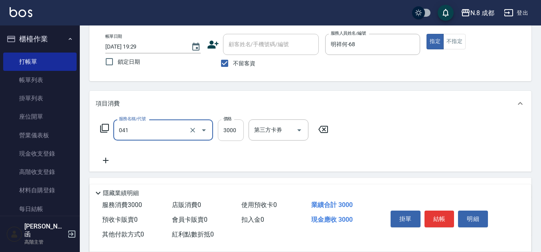
type input "日系染髮(L)(041)"
click at [234, 133] on input "3000" at bounding box center [231, 131] width 26 height 22
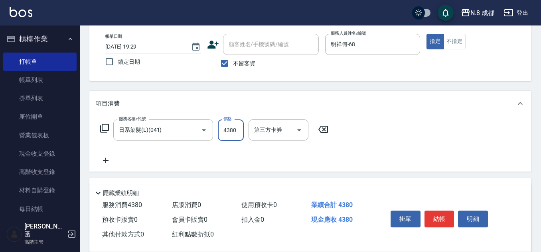
type input "4380"
click at [107, 159] on icon at bounding box center [106, 161] width 20 height 10
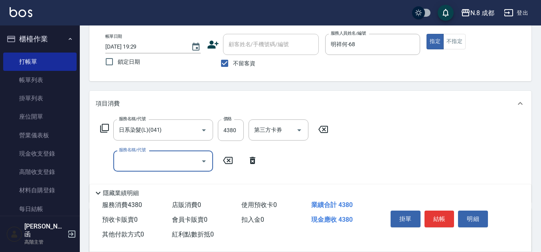
click at [137, 166] on input "服務名稱/代號" at bounding box center [157, 161] width 81 height 14
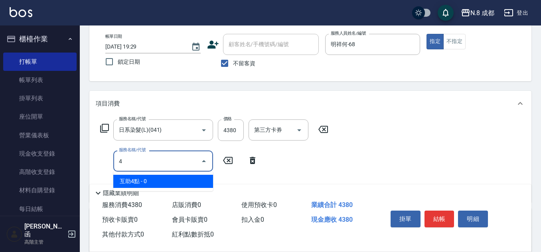
click at [148, 182] on span "互助4點 - 0" at bounding box center [163, 181] width 100 height 13
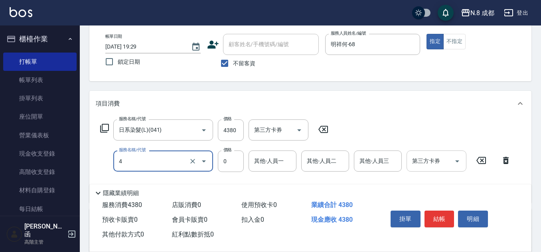
type input "互助4點(4)"
click at [280, 162] on input "其他-人員一" at bounding box center [272, 161] width 41 height 14
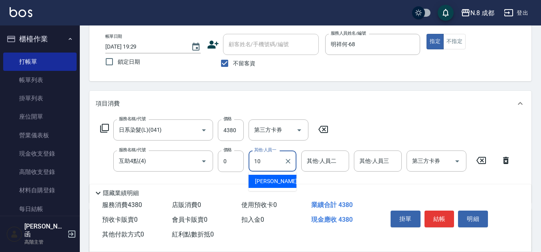
click at [277, 179] on span "[PERSON_NAME]-10" at bounding box center [280, 181] width 50 height 8
type input "[PERSON_NAME]-10"
click at [441, 214] on button "結帳" at bounding box center [439, 219] width 30 height 17
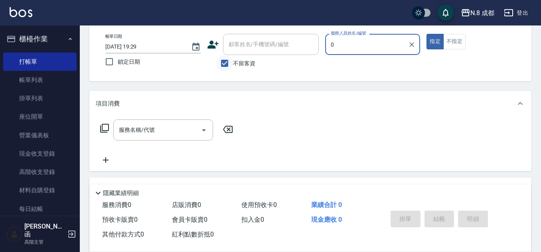
type input "0"
drag, startPoint x: 227, startPoint y: 66, endPoint x: 240, endPoint y: 51, distance: 20.4
click at [227, 66] on input "不留客資" at bounding box center [224, 63] width 17 height 17
checkbox input "false"
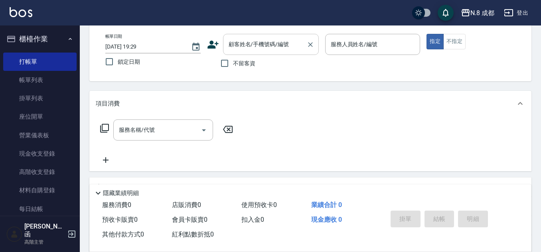
click at [240, 51] on input "顧客姓名/手機號碼/編號" at bounding box center [264, 44] width 77 height 14
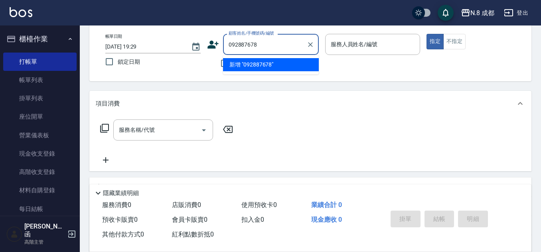
type input "0928876788"
drag, startPoint x: 283, startPoint y: 45, endPoint x: 202, endPoint y: 53, distance: 82.1
click at [202, 49] on div "帳單日期 [DATE] 19:29 鎖定日期 顧客姓名/手機號碼/編號 0928876788 顧客姓名/手機號碼/編號 不留客資 服務人員姓名/編號 服務人員…" at bounding box center [310, 53] width 423 height 38
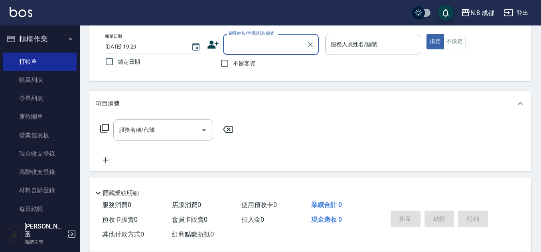
click at [214, 45] on icon at bounding box center [213, 45] width 12 height 12
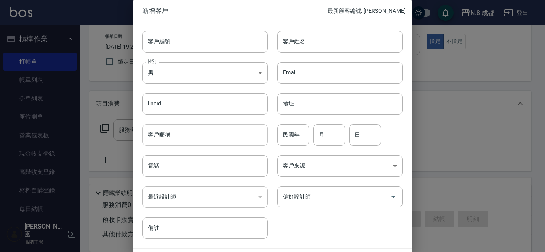
click at [195, 133] on input "客戶暱稱" at bounding box center [204, 135] width 125 height 22
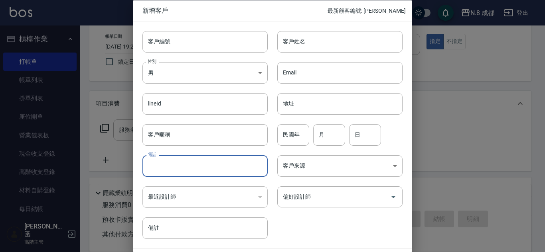
click at [165, 171] on input "電話" at bounding box center [204, 166] width 125 height 22
paste input "0928876788"
type input "0928876788"
drag, startPoint x: 331, startPoint y: 41, endPoint x: 333, endPoint y: 51, distance: 10.7
click at [331, 41] on input "客戶姓名" at bounding box center [339, 42] width 125 height 22
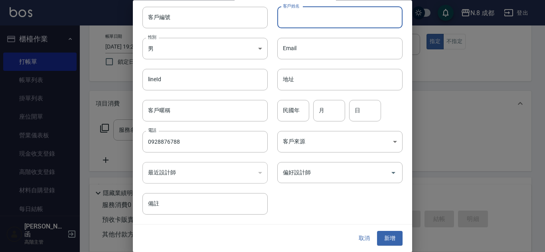
click at [363, 238] on button "取消" at bounding box center [364, 239] width 26 height 15
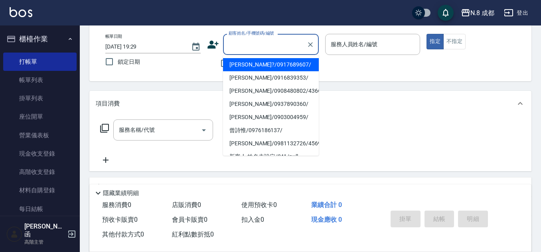
click at [254, 44] on input "顧客姓名/手機號碼/編號" at bounding box center [264, 44] width 77 height 14
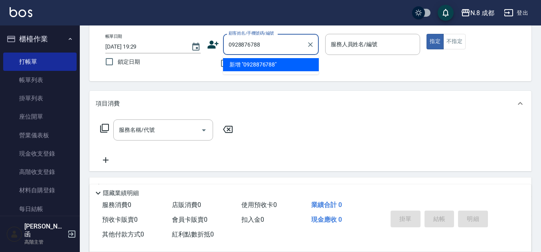
drag, startPoint x: 288, startPoint y: 43, endPoint x: 209, endPoint y: 51, distance: 80.1
click at [209, 51] on div "顧客姓名/手機號碼/編號 0928876788 顧客姓名/手機號碼/編號" at bounding box center [263, 44] width 112 height 21
type input "0928876788"
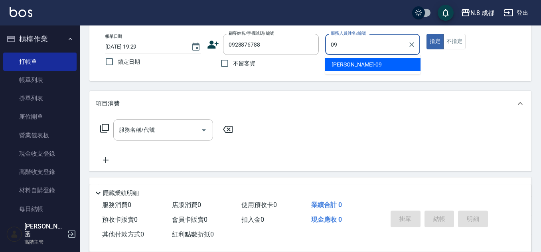
click at [360, 64] on div "[PERSON_NAME]-09" at bounding box center [372, 64] width 95 height 13
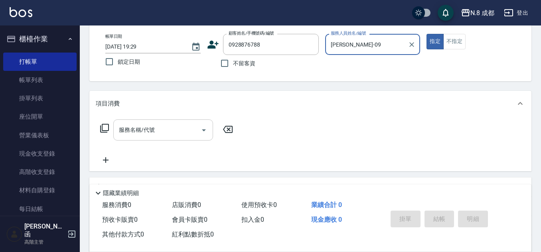
type input "[PERSON_NAME]-09"
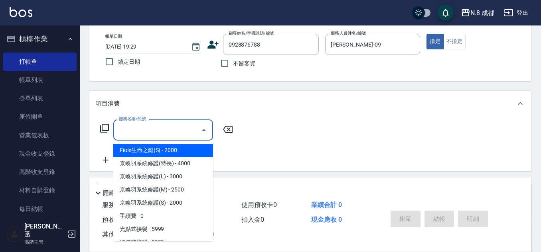
drag, startPoint x: 155, startPoint y: 131, endPoint x: 182, endPoint y: 114, distance: 32.1
click at [156, 132] on input "服務名稱/代號" at bounding box center [157, 130] width 81 height 14
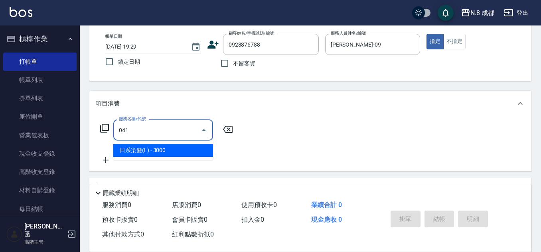
click at [163, 151] on span "日系染髮(L) - 3000" at bounding box center [163, 150] width 100 height 13
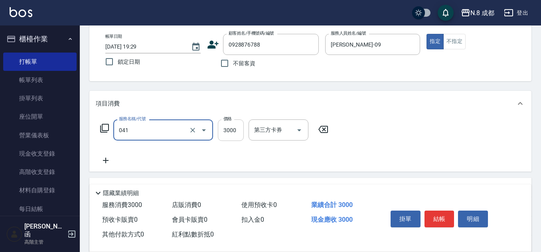
type input "日系染髮(L)(041)"
click at [227, 135] on input "3000" at bounding box center [231, 131] width 26 height 22
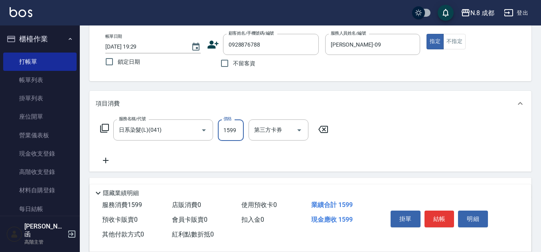
type input "1599"
click at [102, 163] on icon at bounding box center [106, 161] width 20 height 10
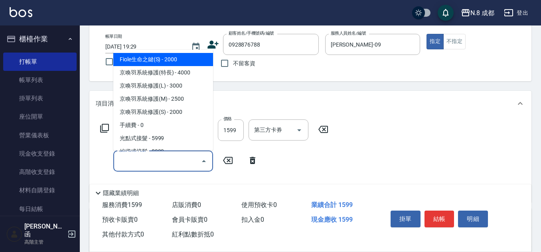
click at [135, 165] on input "服務名稱/代號" at bounding box center [157, 161] width 81 height 14
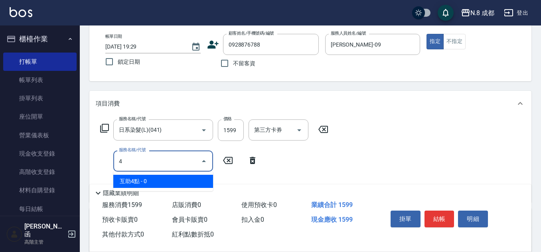
click at [149, 178] on span "互助4點 - 0" at bounding box center [163, 181] width 100 height 13
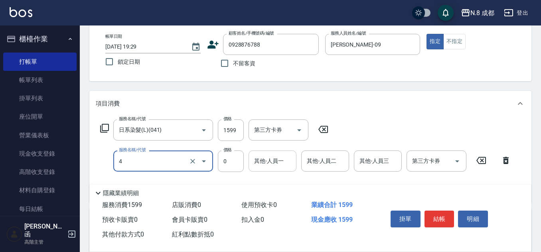
type input "互助4點(4)"
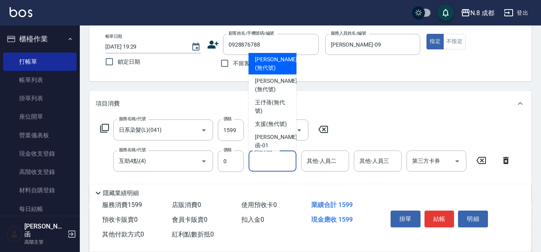
click at [252, 164] on input "其他-人員一" at bounding box center [272, 161] width 41 height 14
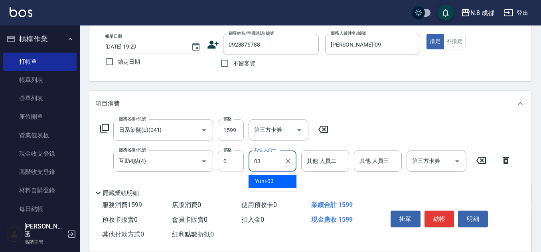
click at [272, 179] on span "Yuni -03" at bounding box center [264, 181] width 19 height 8
type input "Yuni-03"
click at [441, 212] on button "結帳" at bounding box center [439, 219] width 30 height 17
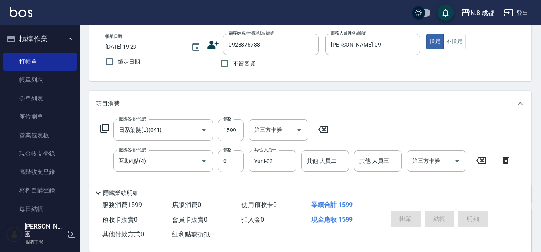
type input "[DATE] 19:30"
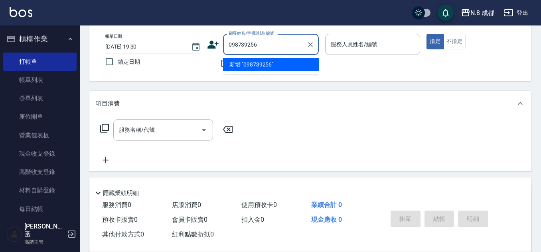
type input "0987392560"
drag, startPoint x: 282, startPoint y: 45, endPoint x: 130, endPoint y: 58, distance: 152.0
click at [130, 58] on div "帳單日期 [DATE] 19:30 鎖定日期 顧客姓名/手機號碼/編號 0987392560 顧客姓名/手機號碼/編號 不留客資 服務人員姓名/編號 服務人員…" at bounding box center [310, 53] width 423 height 38
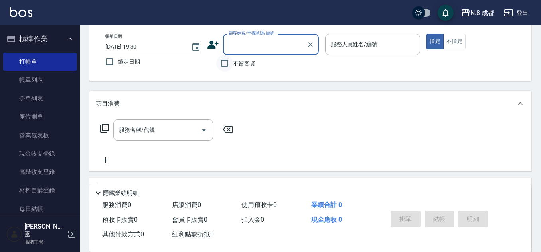
type input "ㄒ"
click at [212, 45] on icon at bounding box center [213, 45] width 12 height 12
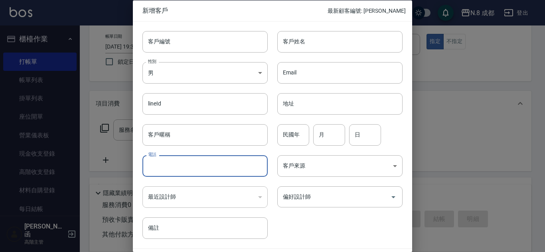
click at [184, 161] on input "電話" at bounding box center [204, 166] width 125 height 22
paste input "0987392560"
type input "0987392560"
click at [342, 40] on input "客戶姓名" at bounding box center [339, 42] width 125 height 22
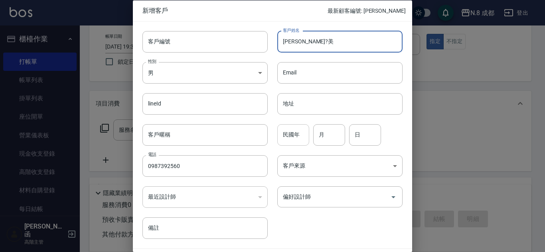
type input "[PERSON_NAME]?美"
click at [299, 134] on input "民國年" at bounding box center [293, 135] width 32 height 22
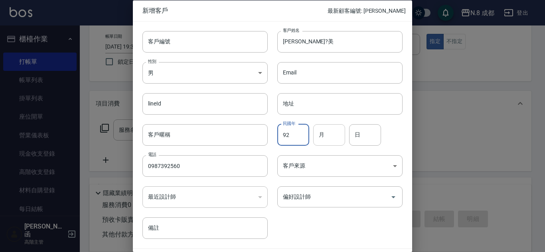
type input "92"
click at [339, 142] on input "月" at bounding box center [329, 135] width 32 height 22
type input "07"
click at [370, 140] on input "日" at bounding box center [365, 135] width 32 height 22
type input "30"
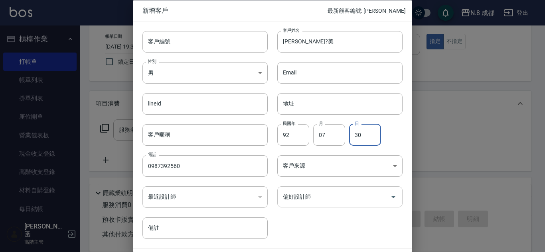
click at [325, 198] on input "偏好設計師" at bounding box center [334, 197] width 106 height 14
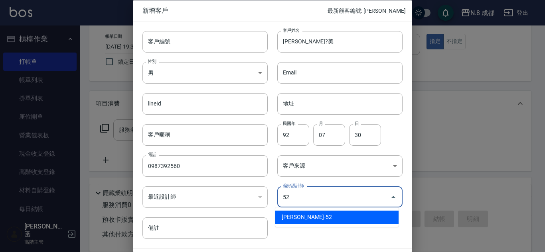
click at [318, 218] on li "[PERSON_NAME]-52" at bounding box center [336, 217] width 123 height 13
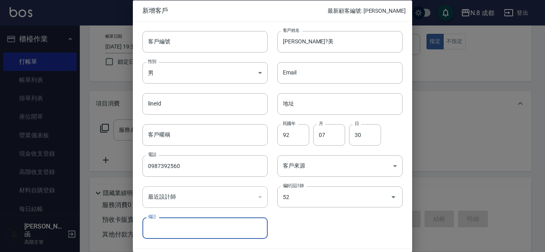
type input "[PERSON_NAME]"
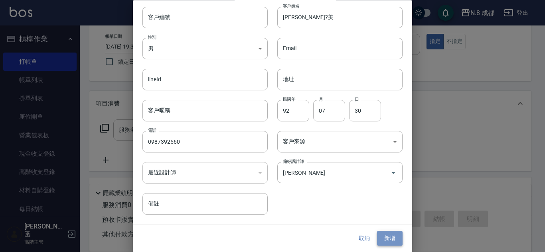
drag, startPoint x: 386, startPoint y: 236, endPoint x: 372, endPoint y: 218, distance: 21.9
click at [386, 235] on button "新增" at bounding box center [390, 239] width 26 height 15
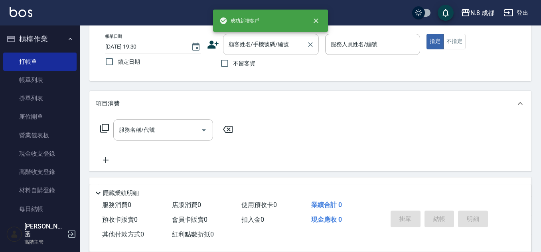
click at [272, 50] on input "顧客姓名/手機號碼/編號" at bounding box center [264, 44] width 77 height 14
paste input "0987392560"
type input "0987392560"
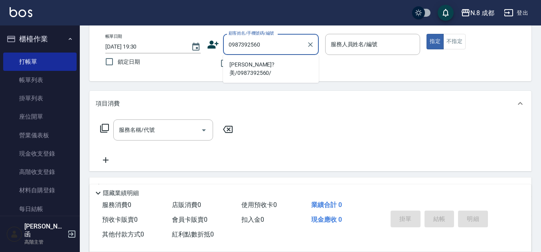
click at [268, 62] on li "[PERSON_NAME]?美/0987392560/" at bounding box center [271, 69] width 96 height 22
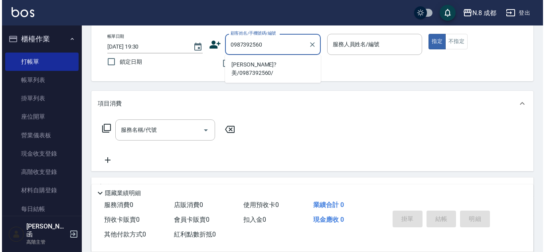
scroll to position [0, 0]
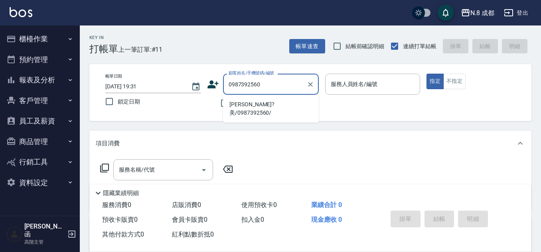
click at [288, 103] on li "[PERSON_NAME]?美/0987392560/" at bounding box center [271, 109] width 96 height 22
type input "[PERSON_NAME]?美/0987392560/"
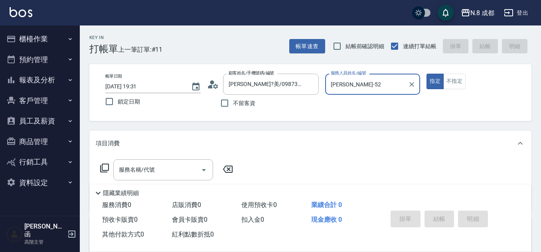
type input "[PERSON_NAME]-52"
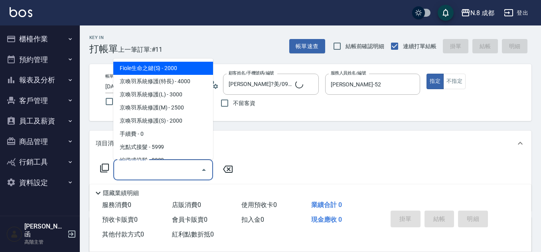
click at [163, 168] on input "服務名稱/代號" at bounding box center [157, 170] width 81 height 14
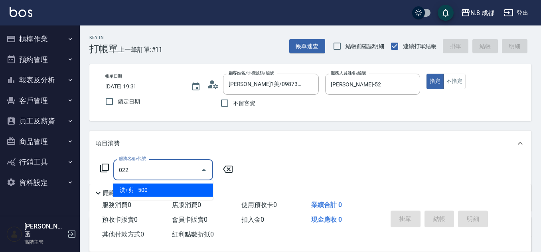
click at [171, 189] on span "洗+剪 - 500" at bounding box center [163, 190] width 100 height 13
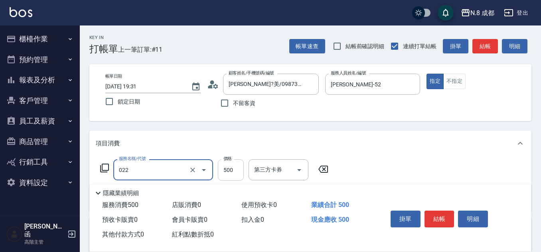
type input "洗+剪(022)"
click at [231, 174] on input "500" at bounding box center [231, 170] width 26 height 22
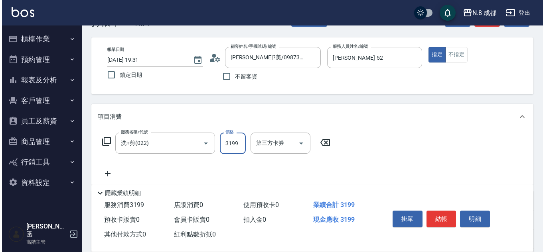
scroll to position [40, 0]
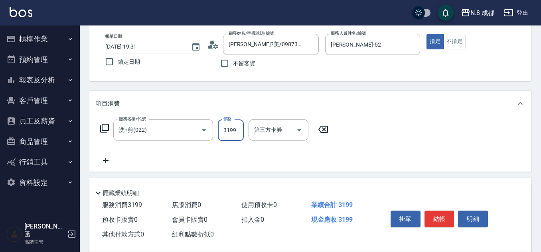
type input "3199"
click at [108, 159] on icon at bounding box center [106, 161] width 20 height 10
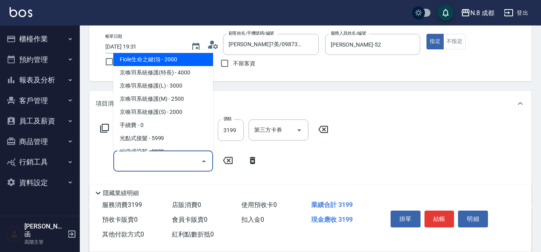
click at [137, 162] on input "服務名稱/代號" at bounding box center [157, 161] width 81 height 14
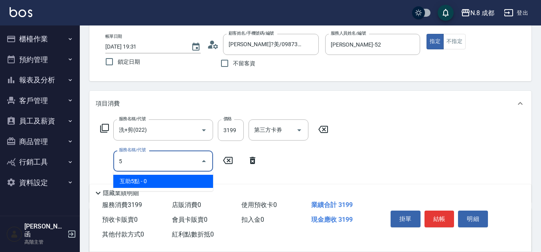
drag, startPoint x: 147, startPoint y: 184, endPoint x: 165, endPoint y: 178, distance: 18.9
click at [148, 184] on span "互助5點 - 0" at bounding box center [163, 181] width 100 height 13
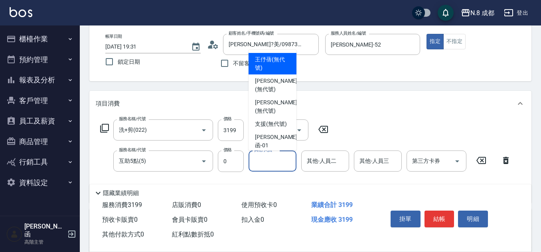
click at [269, 161] on input "其他-人員一" at bounding box center [272, 161] width 41 height 14
click at [166, 161] on input "互助5點(5)" at bounding box center [152, 161] width 70 height 14
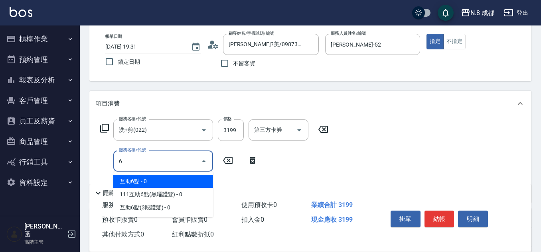
click at [173, 182] on span "互助6點 - 0" at bounding box center [163, 181] width 100 height 13
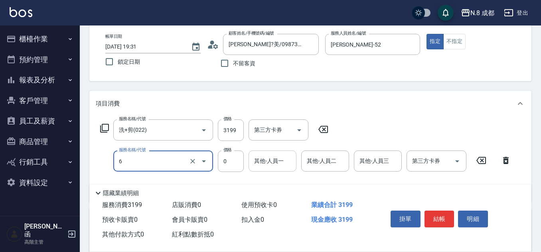
type input "互助6點(6)"
click at [273, 165] on input "其他-人員一" at bounding box center [272, 161] width 41 height 14
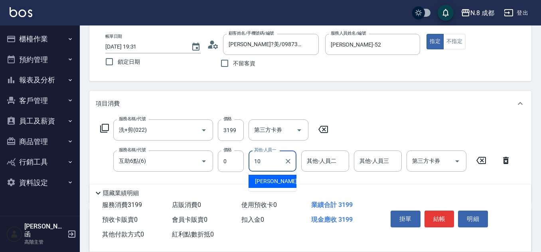
drag, startPoint x: 269, startPoint y: 187, endPoint x: 264, endPoint y: 183, distance: 5.9
click at [270, 188] on div "[PERSON_NAME]-10" at bounding box center [272, 181] width 48 height 13
type input "[PERSON_NAME]-10"
click at [445, 216] on button "結帳" at bounding box center [439, 219] width 30 height 17
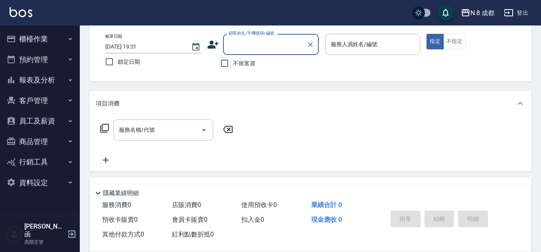
click at [228, 63] on input "不留客資" at bounding box center [224, 63] width 17 height 17
checkbox input "true"
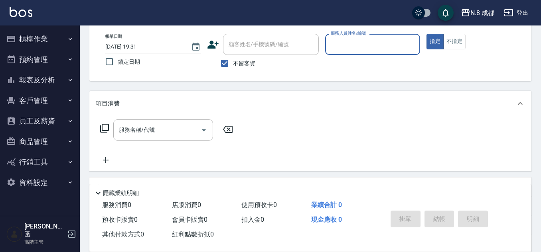
click at [379, 43] on input "服務人員姓名/編號" at bounding box center [373, 44] width 88 height 14
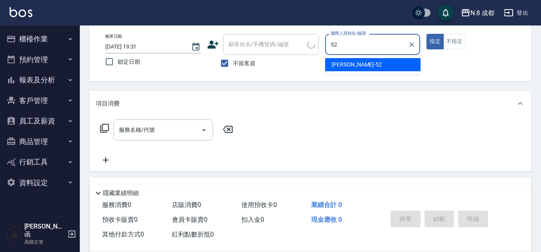
click at [368, 61] on div "[PERSON_NAME]-52" at bounding box center [372, 64] width 95 height 13
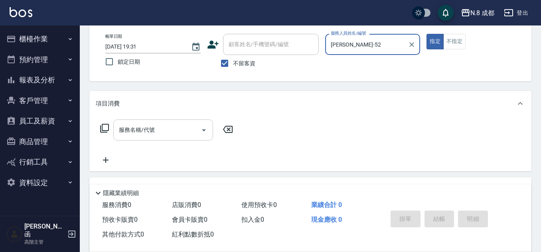
type input "[PERSON_NAME]-52"
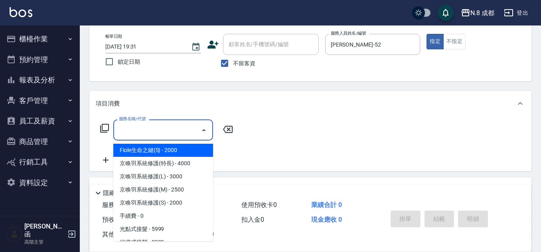
click at [158, 135] on input "服務名稱/代號" at bounding box center [157, 130] width 81 height 14
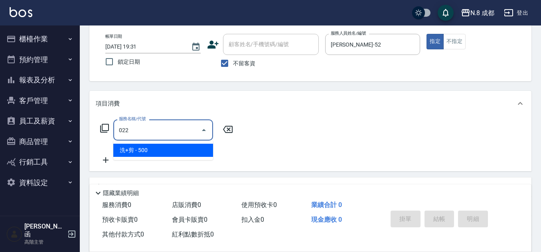
click at [153, 151] on span "洗+剪 - 500" at bounding box center [163, 150] width 100 height 13
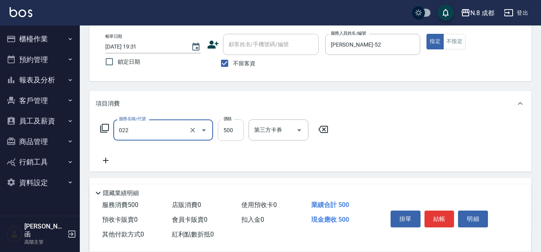
type input "洗+剪(022)"
click at [238, 131] on input "500" at bounding box center [231, 131] width 26 height 22
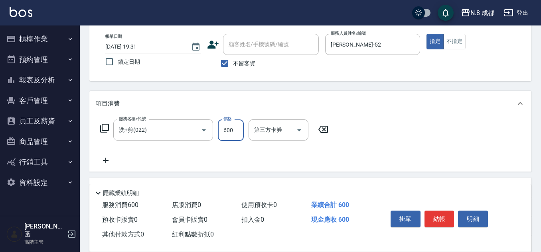
type input "600"
click at [111, 159] on icon at bounding box center [106, 161] width 20 height 10
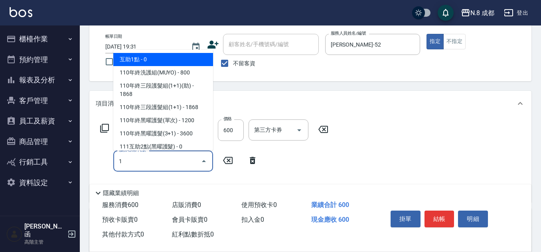
click at [154, 59] on span "互助1點 - 0" at bounding box center [163, 59] width 100 height 13
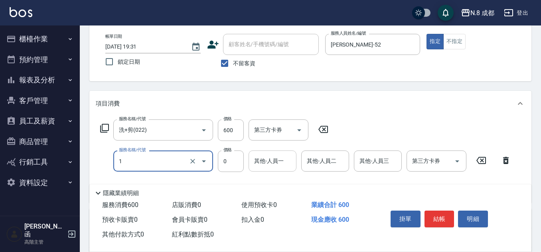
type input "互助1點(1)"
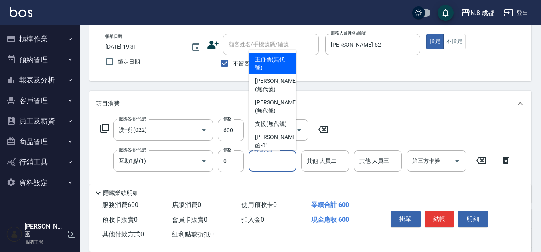
click at [283, 163] on input "其他-人員一" at bounding box center [272, 161] width 41 height 14
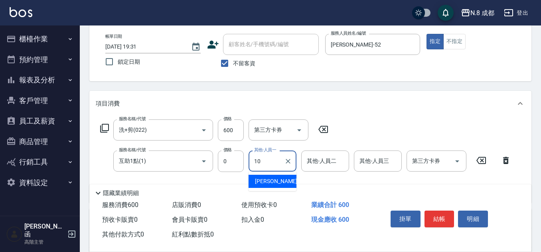
click at [281, 180] on div "[PERSON_NAME]-10" at bounding box center [272, 181] width 48 height 13
type input "[PERSON_NAME]-10"
click at [435, 214] on button "結帳" at bounding box center [439, 219] width 30 height 17
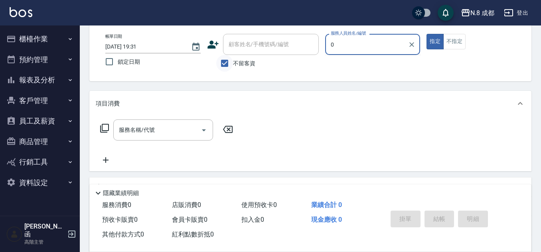
type input "0"
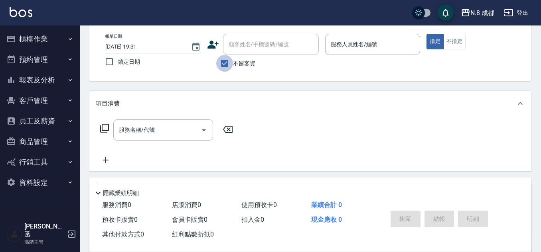
click at [230, 65] on input "不留客資" at bounding box center [224, 63] width 17 height 17
checkbox input "false"
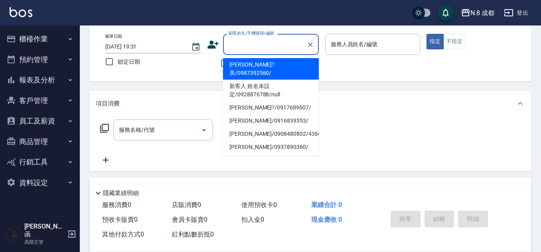
click at [238, 49] on input "顧客姓名/手機號碼/編號" at bounding box center [264, 44] width 77 height 14
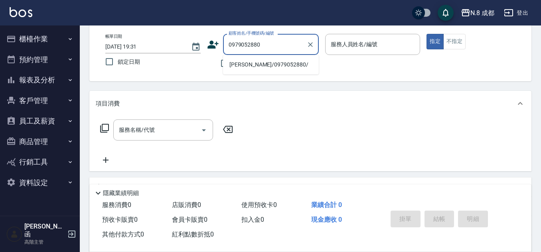
click at [285, 68] on li "廖姵涵/0979052880/" at bounding box center [271, 64] width 96 height 13
type input "廖姵涵/0979052880/"
type input "[PERSON_NAME]-11"
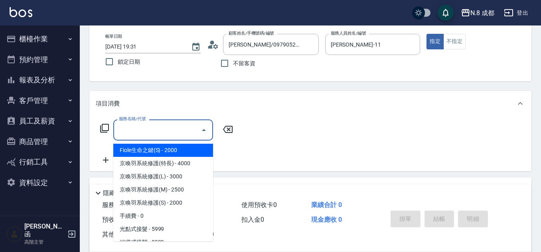
click at [152, 135] on input "服務名稱/代號" at bounding box center [157, 130] width 81 height 14
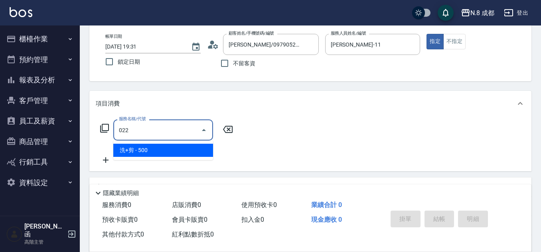
click at [151, 149] on span "洗+剪 - 500" at bounding box center [163, 150] width 100 height 13
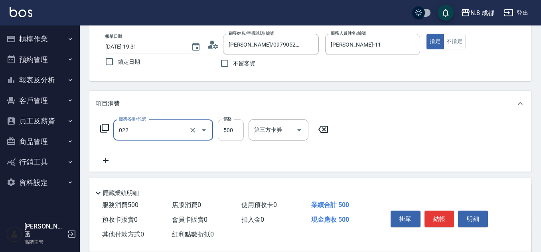
type input "洗+剪(022)"
drag, startPoint x: 231, startPoint y: 136, endPoint x: 226, endPoint y: 135, distance: 4.9
click at [231, 136] on input "500" at bounding box center [231, 131] width 26 height 22
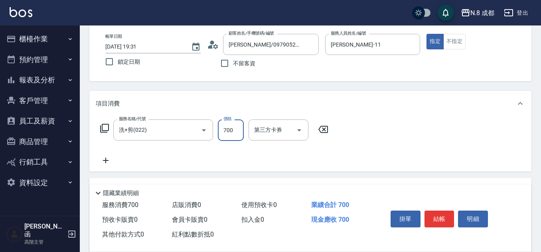
type input "700"
click at [110, 158] on icon at bounding box center [106, 161] width 20 height 10
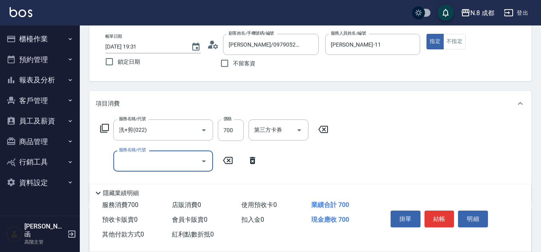
click at [134, 158] on input "服務名稱/代號" at bounding box center [157, 161] width 81 height 14
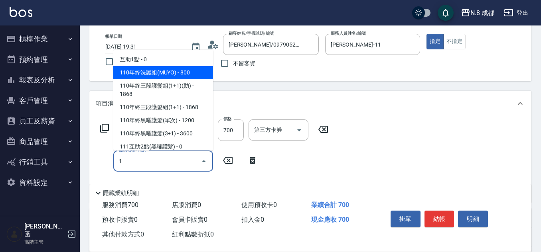
click at [163, 62] on span "互助1點 - 0" at bounding box center [163, 59] width 100 height 13
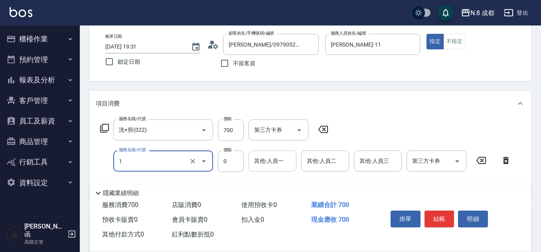
type input "互助1點(1)"
click at [264, 160] on input "其他-人員一" at bounding box center [272, 161] width 41 height 14
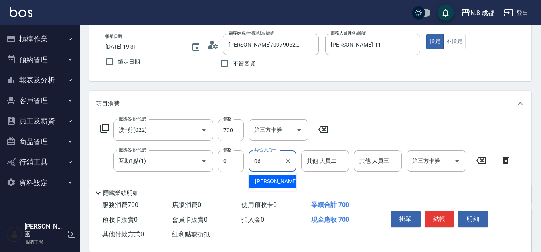
click at [284, 191] on ul "[PERSON_NAME] -06" at bounding box center [272, 182] width 48 height 20
click at [277, 181] on span "[PERSON_NAME] -06" at bounding box center [280, 181] width 50 height 8
click at [412, 45] on icon "Clear" at bounding box center [411, 45] width 8 height 8
type input "[PERSON_NAME]-06"
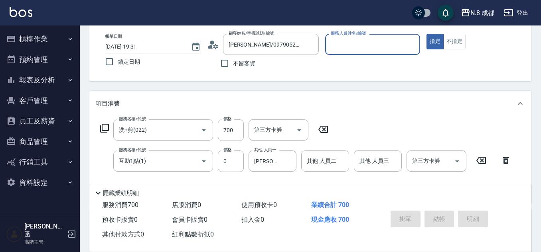
click at [367, 47] on input "服務人員姓名/編號" at bounding box center [373, 44] width 88 height 14
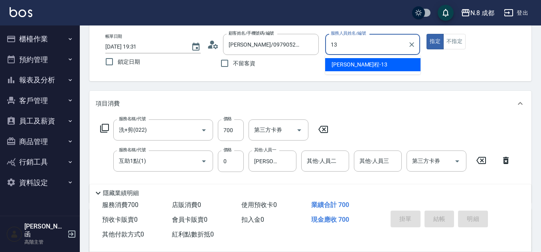
click at [357, 64] on div "[PERSON_NAME]程 -13" at bounding box center [372, 64] width 95 height 13
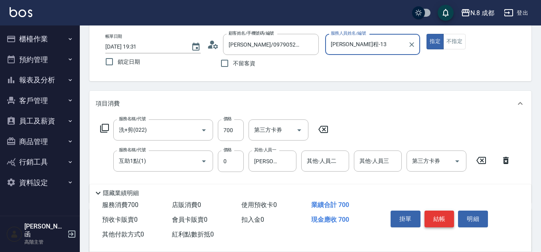
type input "[PERSON_NAME]程-13"
click at [444, 216] on button "結帳" at bounding box center [439, 219] width 30 height 17
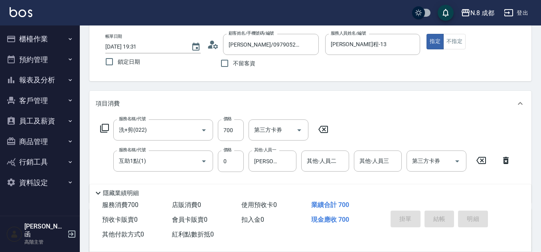
type input "2025/10/12 19:32"
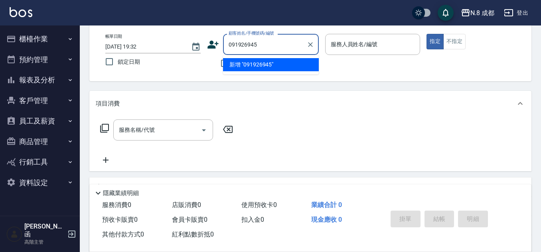
type input "0919269458"
drag, startPoint x: 283, startPoint y: 43, endPoint x: 128, endPoint y: 39, distance: 155.9
click at [128, 39] on div "帳單日期 2025/10/12 19:32 鎖定日期 顧客姓名/手機號碼/編號 0919269458 顧客姓名/手機號碼/編號 不留客資 服務人員姓名/編號 …" at bounding box center [310, 53] width 423 height 38
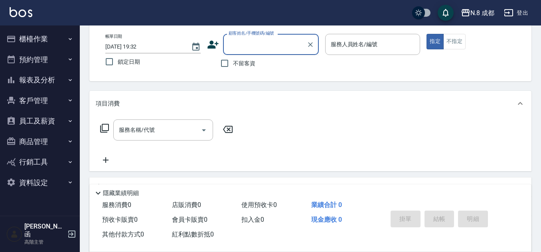
click at [214, 44] on icon at bounding box center [213, 45] width 12 height 12
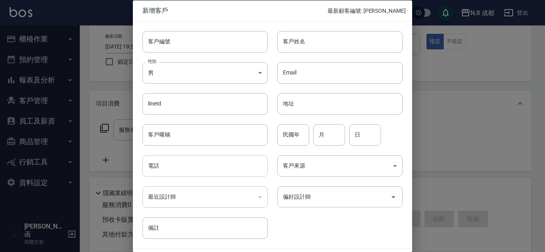
click at [180, 165] on input "電話" at bounding box center [204, 166] width 125 height 22
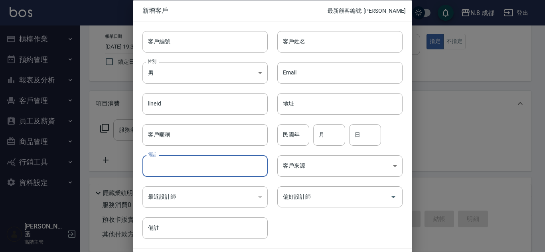
paste input "0919269458"
type input "0919269458"
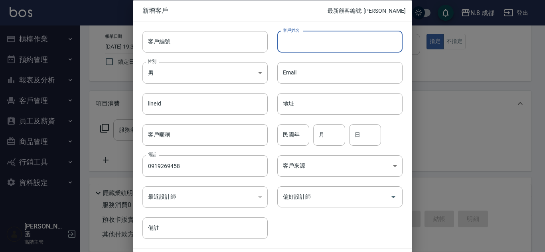
click at [317, 39] on input "客戶姓名" at bounding box center [339, 42] width 125 height 22
type input "林卉雅"
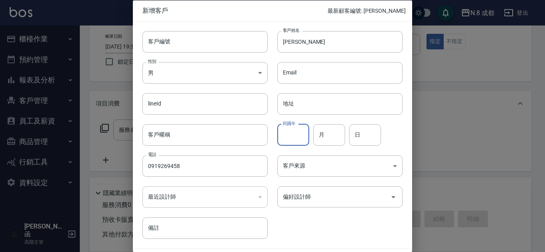
click at [285, 135] on input "民國年" at bounding box center [293, 135] width 32 height 22
type input "86"
click at [328, 137] on input "月" at bounding box center [329, 135] width 32 height 22
type input "06"
click at [373, 136] on input "日" at bounding box center [365, 135] width 32 height 22
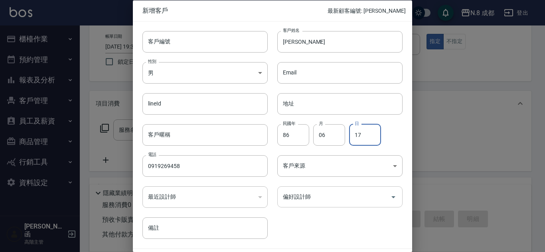
type input "17"
click at [327, 201] on input "偏好設計師" at bounding box center [334, 197] width 106 height 14
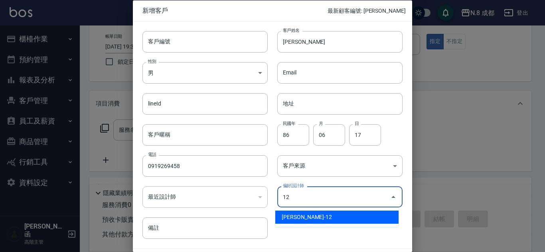
click at [324, 222] on li "[PERSON_NAME]-12" at bounding box center [336, 217] width 123 height 13
type input "[PERSON_NAME]"
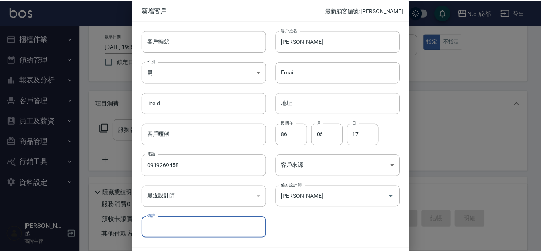
scroll to position [24, 0]
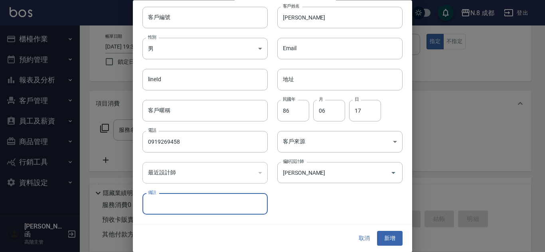
click at [386, 238] on button "新增" at bounding box center [390, 239] width 26 height 15
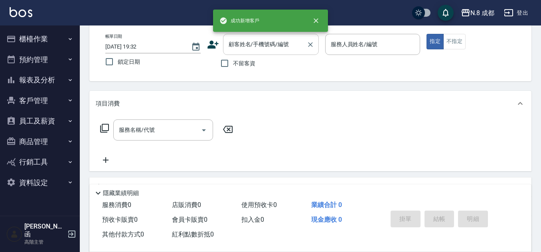
click at [264, 49] on input "顧客姓名/手機號碼/編號" at bounding box center [264, 44] width 77 height 14
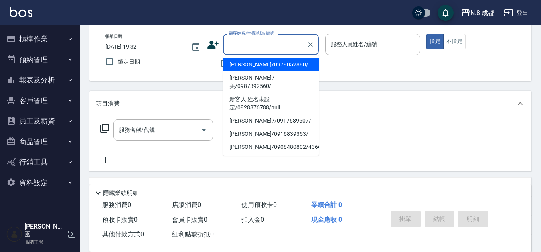
paste input "0919269458"
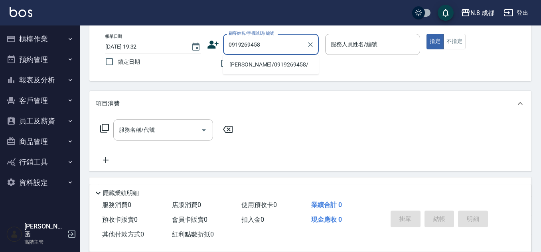
click at [253, 66] on li "林卉雅/0919269458/" at bounding box center [271, 64] width 96 height 13
type input "林卉雅/0919269458/"
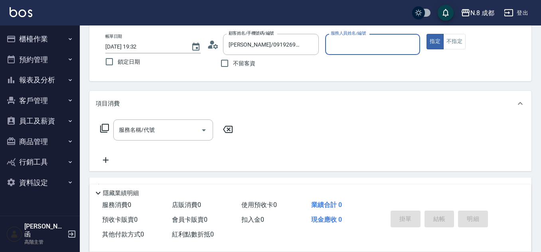
type input "[PERSON_NAME]-12"
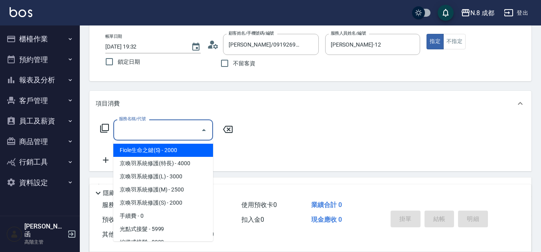
drag, startPoint x: 143, startPoint y: 131, endPoint x: 148, endPoint y: 122, distance: 10.3
click at [143, 130] on input "服務名稱/代號" at bounding box center [157, 130] width 81 height 14
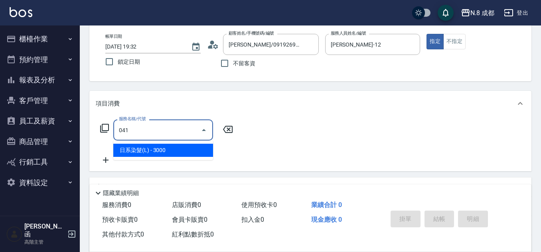
drag, startPoint x: 180, startPoint y: 151, endPoint x: 217, endPoint y: 139, distance: 38.8
click at [180, 150] on span "日系染髮(L) - 3000" at bounding box center [163, 150] width 100 height 13
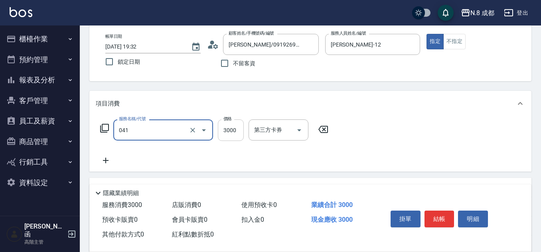
type input "日系染髮(L)(041)"
click at [237, 129] on input "3000" at bounding box center [231, 131] width 26 height 22
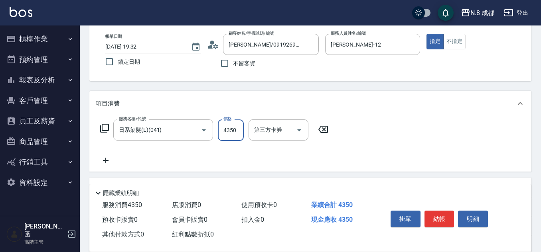
type input "4350"
click at [109, 161] on icon at bounding box center [106, 161] width 20 height 10
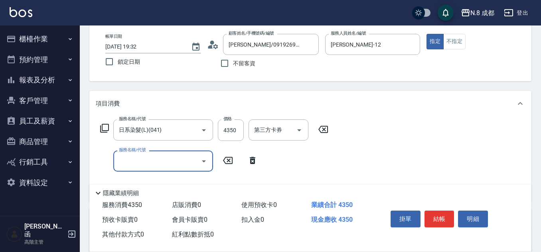
click at [155, 162] on input "服務名稱/代號" at bounding box center [157, 161] width 81 height 14
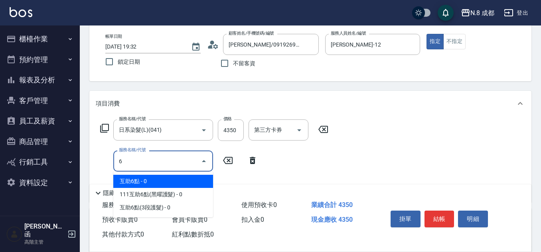
click at [158, 181] on span "互助6點 - 0" at bounding box center [163, 181] width 100 height 13
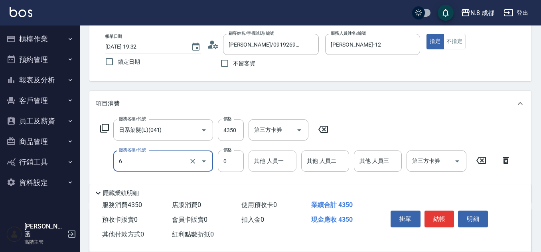
type input "互助6點(6)"
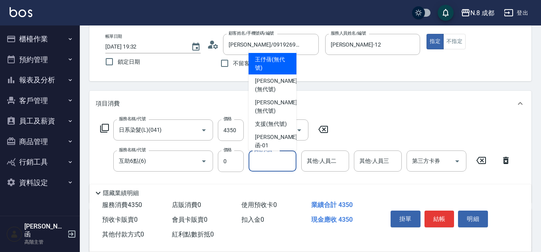
click at [285, 160] on input "其他-人員一" at bounding box center [272, 161] width 41 height 14
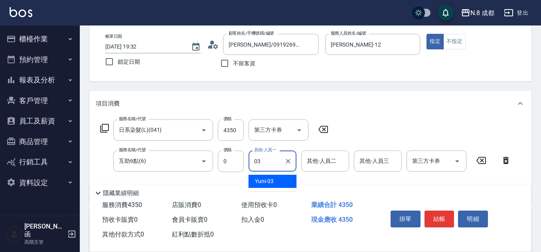
click at [282, 179] on div "Yuni -03" at bounding box center [272, 181] width 48 height 13
type input "Yuni-03"
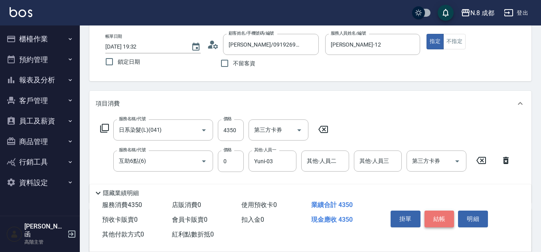
click at [443, 214] on button "結帳" at bounding box center [439, 219] width 30 height 17
type input "2025/10/12 19:34"
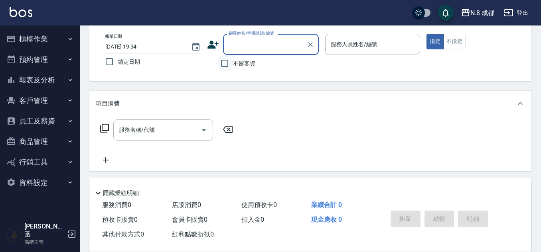
click at [229, 61] on input "不留客資" at bounding box center [224, 63] width 17 height 17
checkbox input "true"
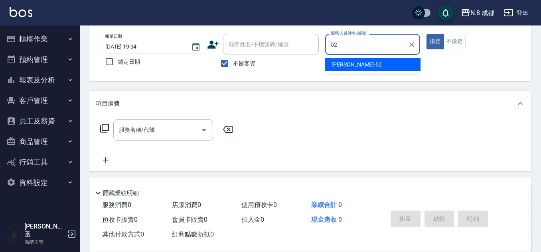
click at [355, 68] on span "[PERSON_NAME]-52" at bounding box center [356, 65] width 50 height 8
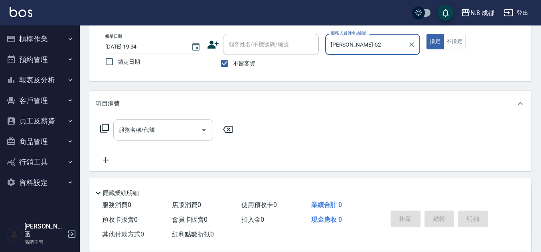
type input "[PERSON_NAME]-52"
click at [141, 131] on input "服務名稱/代號" at bounding box center [157, 130] width 81 height 14
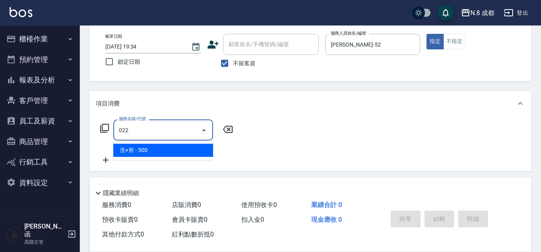
click at [148, 150] on span "洗+剪 - 500" at bounding box center [163, 150] width 100 height 13
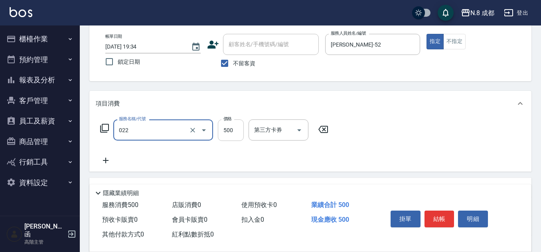
type input "洗+剪(022)"
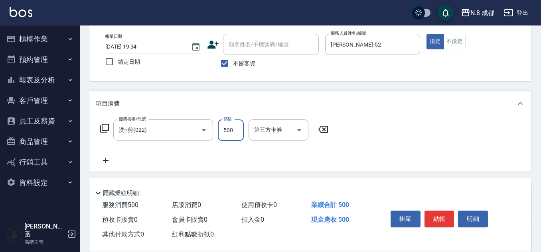
click at [230, 135] on input "500" at bounding box center [231, 131] width 26 height 22
type input "700"
click at [107, 162] on icon at bounding box center [106, 161] width 20 height 10
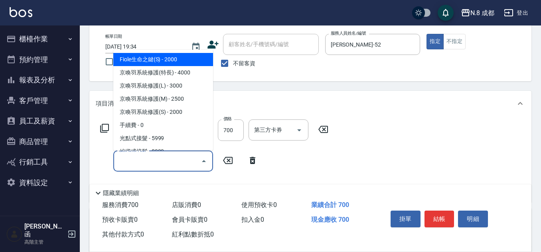
click at [136, 163] on input "服務名稱/代號" at bounding box center [157, 161] width 81 height 14
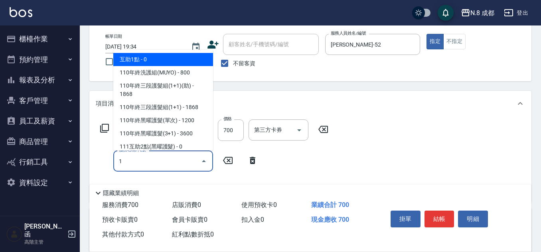
drag, startPoint x: 144, startPoint y: 158, endPoint x: 114, endPoint y: 154, distance: 29.4
click at [113, 156] on div "1 服務名稱/代號" at bounding box center [163, 161] width 100 height 21
click at [160, 57] on span "互助1點 - 0" at bounding box center [163, 59] width 100 height 13
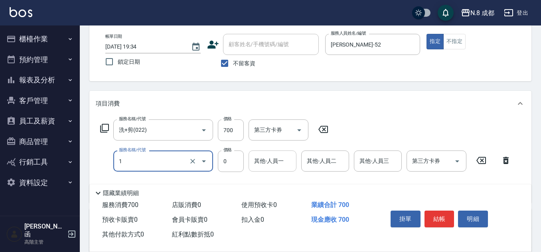
type input "互助1點(1)"
click at [268, 161] on input "其他-人員一" at bounding box center [272, 161] width 41 height 14
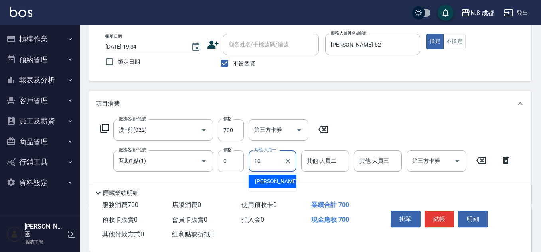
drag, startPoint x: 268, startPoint y: 183, endPoint x: 255, endPoint y: 175, distance: 15.4
click at [267, 180] on span "[PERSON_NAME]-10" at bounding box center [280, 181] width 50 height 8
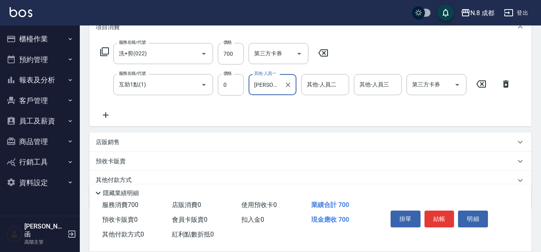
scroll to position [120, 0]
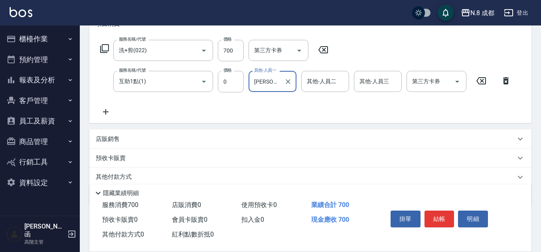
type input "[PERSON_NAME]-10"
click at [119, 136] on p "店販銷售" at bounding box center [108, 139] width 24 height 8
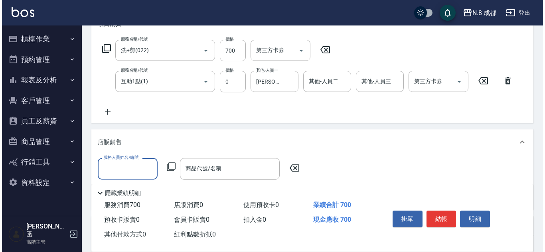
scroll to position [0, 0]
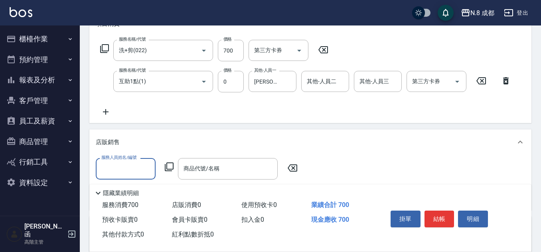
click at [130, 170] on input "服務人員姓名/編號" at bounding box center [125, 169] width 53 height 14
click at [140, 184] on div "[PERSON_NAME]-52" at bounding box center [126, 189] width 60 height 13
type input "[PERSON_NAME]-52"
click at [172, 167] on icon at bounding box center [169, 167] width 10 height 10
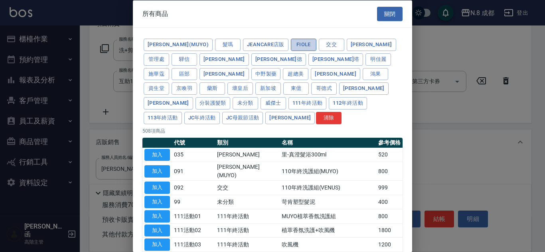
click at [291, 42] on button "Fiole" at bounding box center [304, 45] width 26 height 12
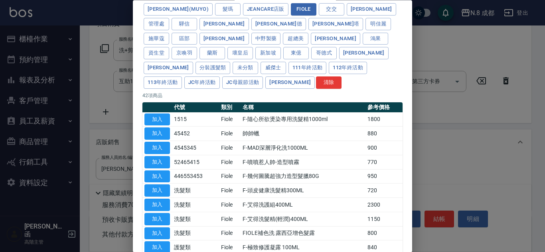
scroll to position [80, 0]
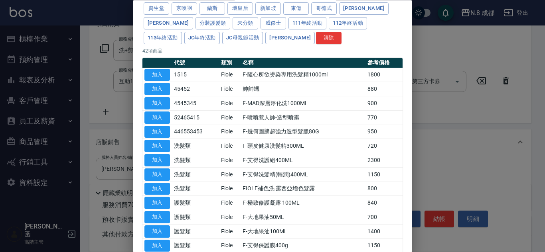
click at [466, 127] on div at bounding box center [272, 126] width 545 height 252
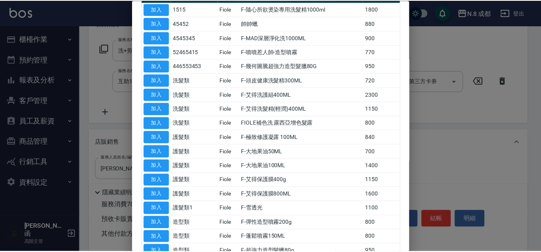
scroll to position [159, 0]
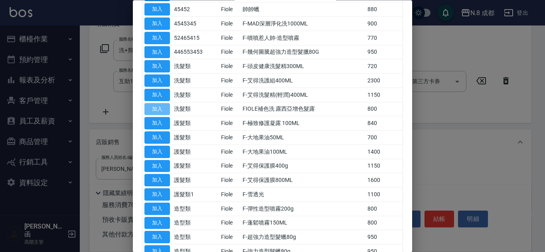
click at [164, 103] on button "加入" at bounding box center [157, 109] width 26 height 12
type input "FIOLE補色洗 露西亞增色髮露"
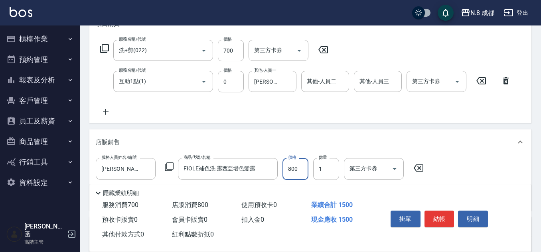
click at [297, 173] on input "800" at bounding box center [295, 169] width 26 height 22
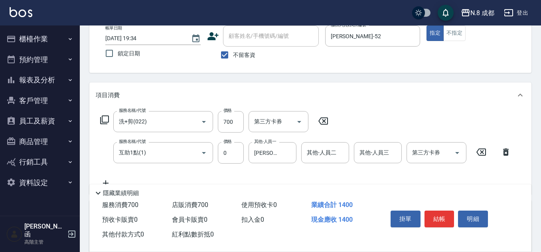
scroll to position [0, 0]
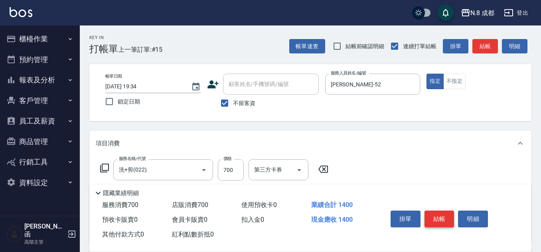
type input "700"
click at [444, 214] on button "結帳" at bounding box center [439, 219] width 30 height 17
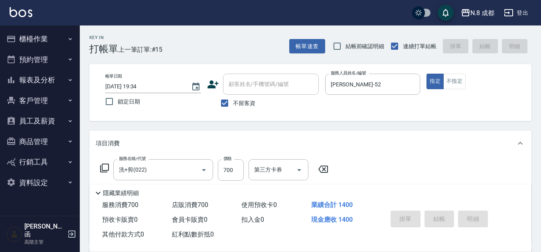
type input "2025/10/12 19:38"
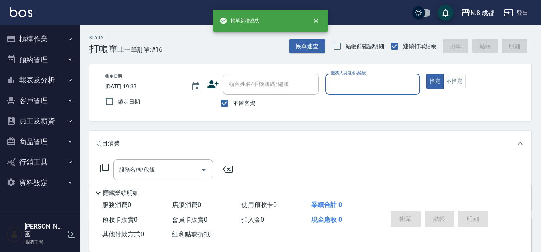
drag, startPoint x: 233, startPoint y: 106, endPoint x: 239, endPoint y: 94, distance: 12.7
click at [233, 104] on span "不留客資" at bounding box center [244, 103] width 22 height 8
click at [233, 104] on input "不留客資" at bounding box center [224, 103] width 17 height 17
checkbox input "false"
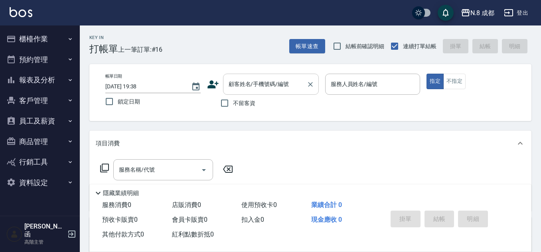
click at [249, 86] on input "顧客姓名/手機號碼/編號" at bounding box center [264, 84] width 77 height 14
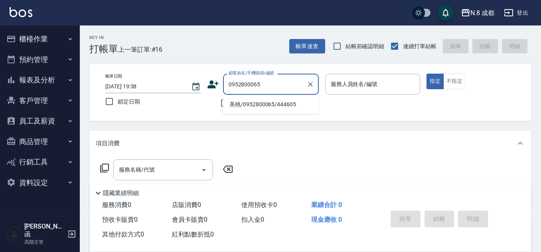
click at [275, 106] on li "美桃/0952800065/444605" at bounding box center [271, 104] width 96 height 13
type input "美桃/0952800065/444605"
type input "[PERSON_NAME]程-13"
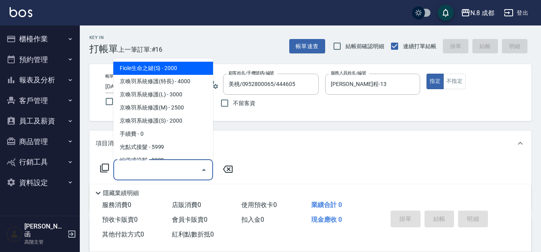
click at [162, 167] on input "服務名稱/代號" at bounding box center [157, 170] width 81 height 14
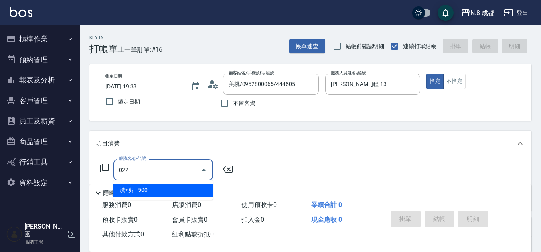
click at [155, 192] on span "洗+剪 - 500" at bounding box center [163, 190] width 100 height 13
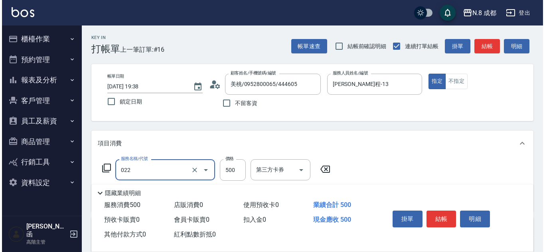
scroll to position [40, 0]
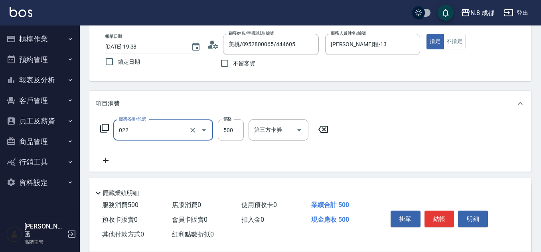
type input "洗+剪(022)"
click at [109, 160] on icon at bounding box center [106, 161] width 20 height 10
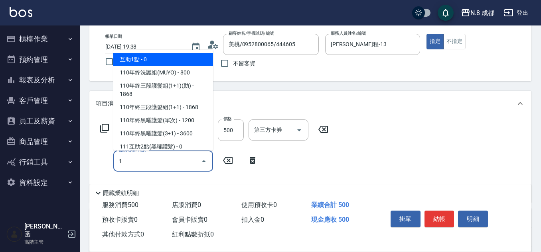
click at [157, 60] on span "互助1點 - 0" at bounding box center [163, 59] width 100 height 13
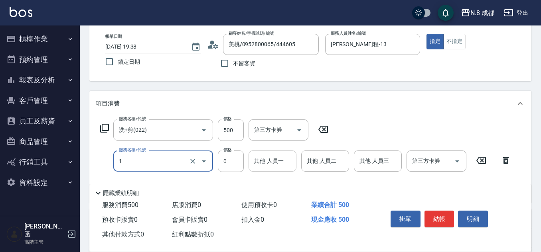
type input "互助1點(1)"
click at [268, 167] on input "其他-人員一" at bounding box center [272, 161] width 41 height 14
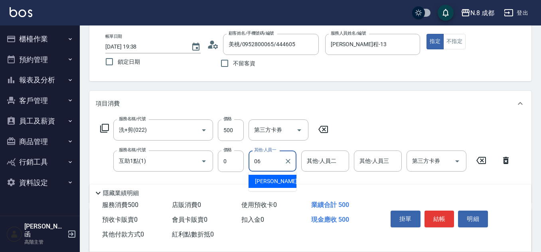
click at [274, 181] on span "[PERSON_NAME] -06" at bounding box center [280, 181] width 50 height 8
type input "[PERSON_NAME]-06"
click at [443, 213] on button "結帳" at bounding box center [439, 219] width 30 height 17
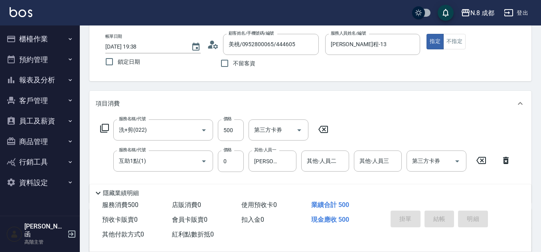
type input "2025/10/12 19:39"
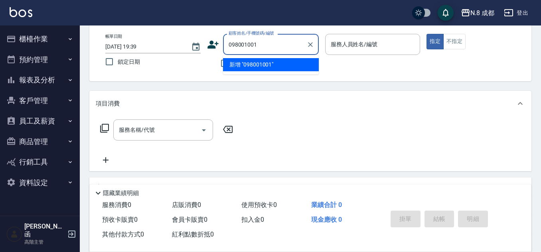
type input "0980010016"
drag, startPoint x: 277, startPoint y: 44, endPoint x: 147, endPoint y: 57, distance: 130.6
click at [152, 48] on div "帳單日期 2025/10/12 19:39 鎖定日期 顧客姓名/手機號碼/編號 0980010016 顧客姓名/手機號碼/編號 不留客資 服務人員姓名/編號 …" at bounding box center [310, 53] width 423 height 38
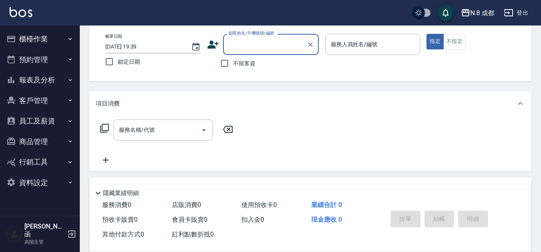
click at [215, 43] on icon at bounding box center [213, 45] width 12 height 12
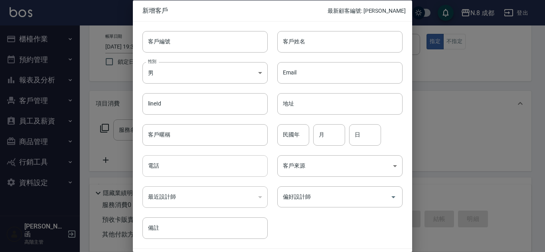
click at [172, 175] on input "電話" at bounding box center [204, 166] width 125 height 22
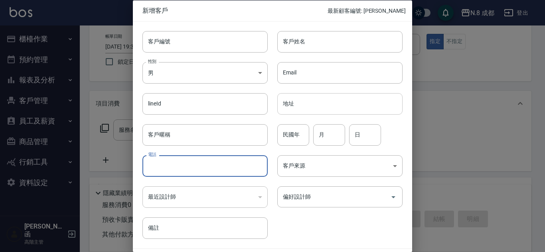
paste input "0980010016"
type input "0980010016"
click at [343, 38] on input "客戶姓名" at bounding box center [339, 42] width 125 height 22
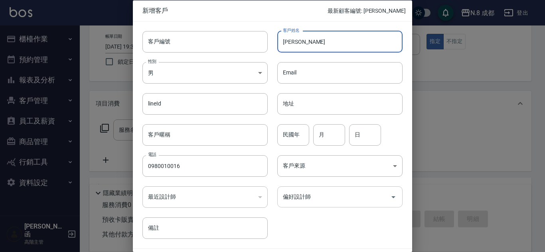
type input "廖彥茹"
click at [319, 195] on input "偏好設計師" at bounding box center [334, 197] width 106 height 14
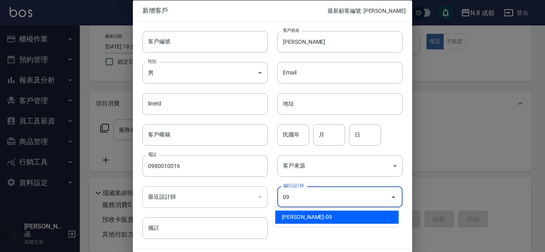
click at [319, 216] on li "[PERSON_NAME]-09" at bounding box center [336, 217] width 123 height 13
type input "[PERSON_NAME]"
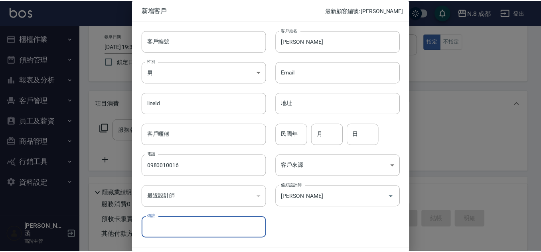
scroll to position [24, 0]
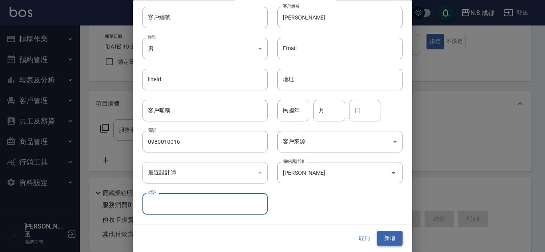
click at [386, 238] on button "新增" at bounding box center [390, 239] width 26 height 15
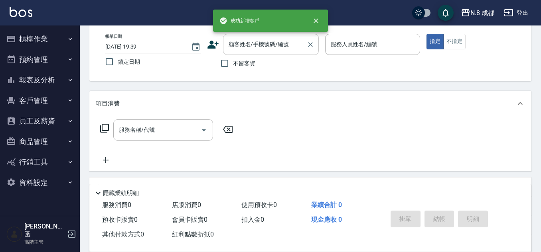
click at [262, 48] on input "顧客姓名/手機號碼/編號" at bounding box center [264, 44] width 77 height 14
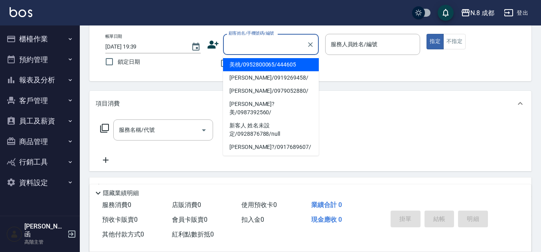
paste input "0980010016"
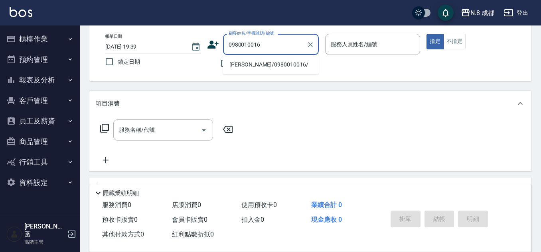
click at [265, 66] on li "廖彥茹/0980010016/" at bounding box center [271, 64] width 96 height 13
type input "廖彥茹/0980010016/"
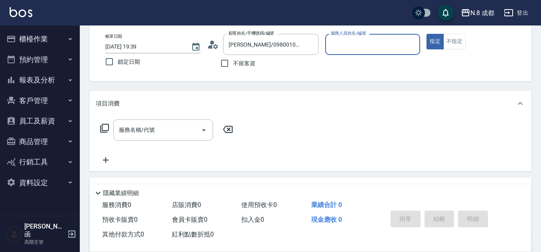
type input "[PERSON_NAME]-09"
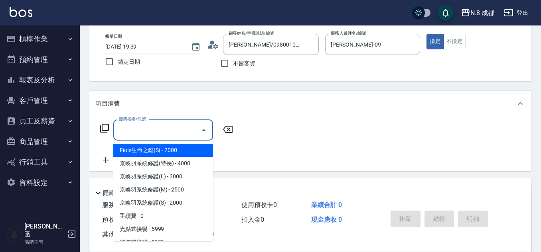
click at [159, 128] on input "服務名稱/代號" at bounding box center [157, 130] width 81 height 14
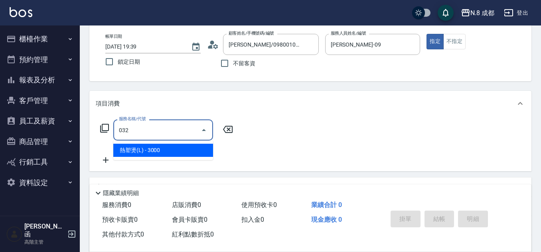
click at [168, 153] on span "熱塑燙(L) - 3000" at bounding box center [163, 150] width 100 height 13
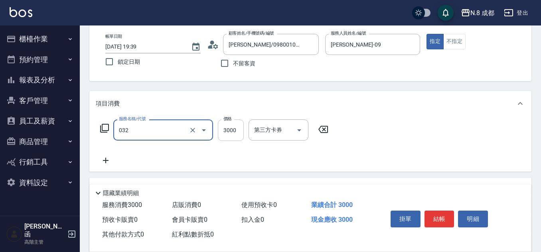
type input "熱塑燙(L)(032)"
click at [235, 132] on input "3000" at bounding box center [231, 131] width 26 height 22
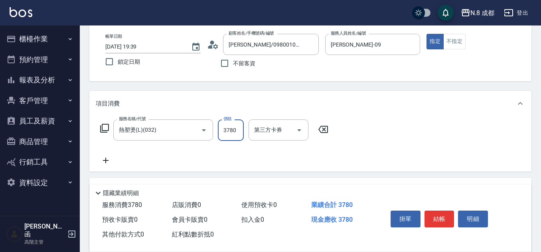
type input "3780"
click at [116, 162] on div "服務名稱/代號 熱塑燙(L)(032) 服務名稱/代號 價格 3780 價格 第三方卡券 第三方卡券" at bounding box center [214, 143] width 237 height 46
click at [104, 161] on icon at bounding box center [106, 161] width 20 height 10
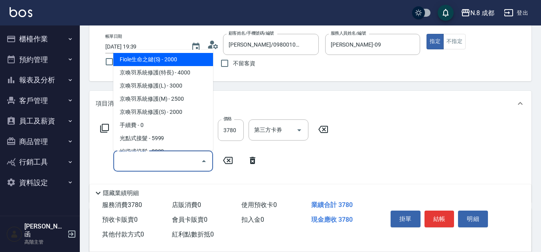
click at [135, 161] on input "服務名稱/代號" at bounding box center [157, 161] width 81 height 14
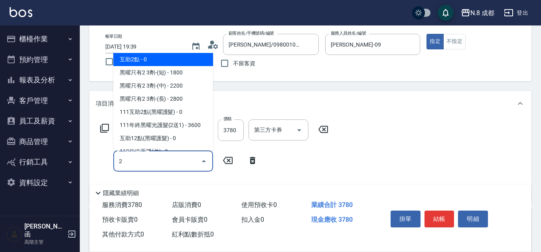
click at [148, 61] on span "互助2點 - 0" at bounding box center [163, 59] width 100 height 13
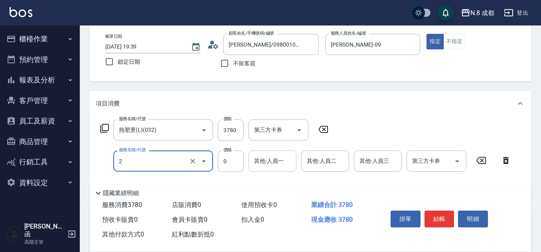
type input "互助2點(2)"
click at [272, 163] on input "其他-人員一" at bounding box center [272, 161] width 41 height 14
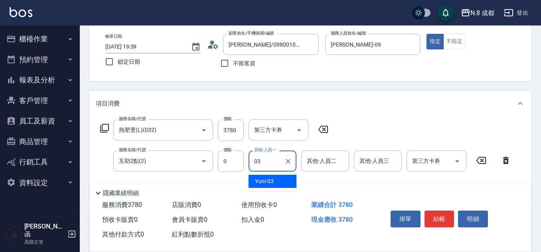
click at [276, 177] on div "Yuni -03" at bounding box center [272, 181] width 48 height 13
type input "Yuni-03"
click at [439, 215] on button "結帳" at bounding box center [439, 219] width 30 height 17
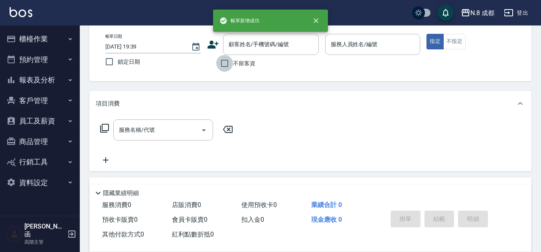
click at [223, 61] on input "不留客資" at bounding box center [224, 63] width 17 height 17
checkbox input "true"
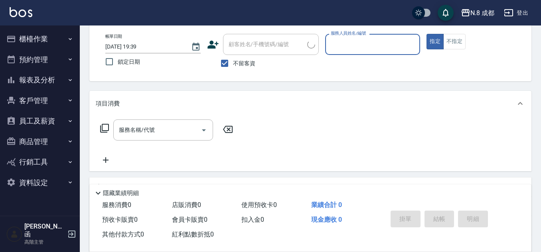
click at [379, 47] on input "服務人員姓名/編號" at bounding box center [373, 44] width 88 height 14
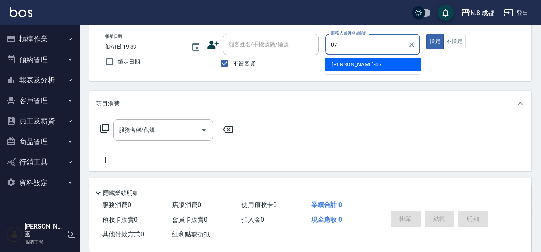
click at [363, 66] on div "林晏綾 -07" at bounding box center [372, 64] width 95 height 13
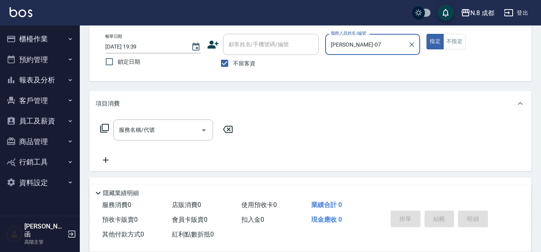
type input "[PERSON_NAME]-07"
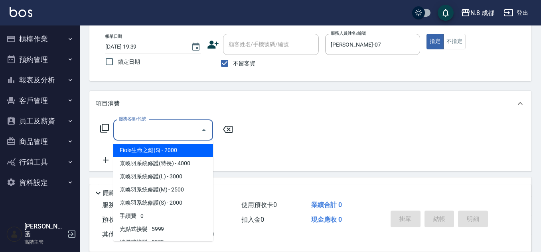
click at [143, 131] on input "服務名稱/代號" at bounding box center [157, 130] width 81 height 14
